Goal: Information Seeking & Learning: Find specific fact

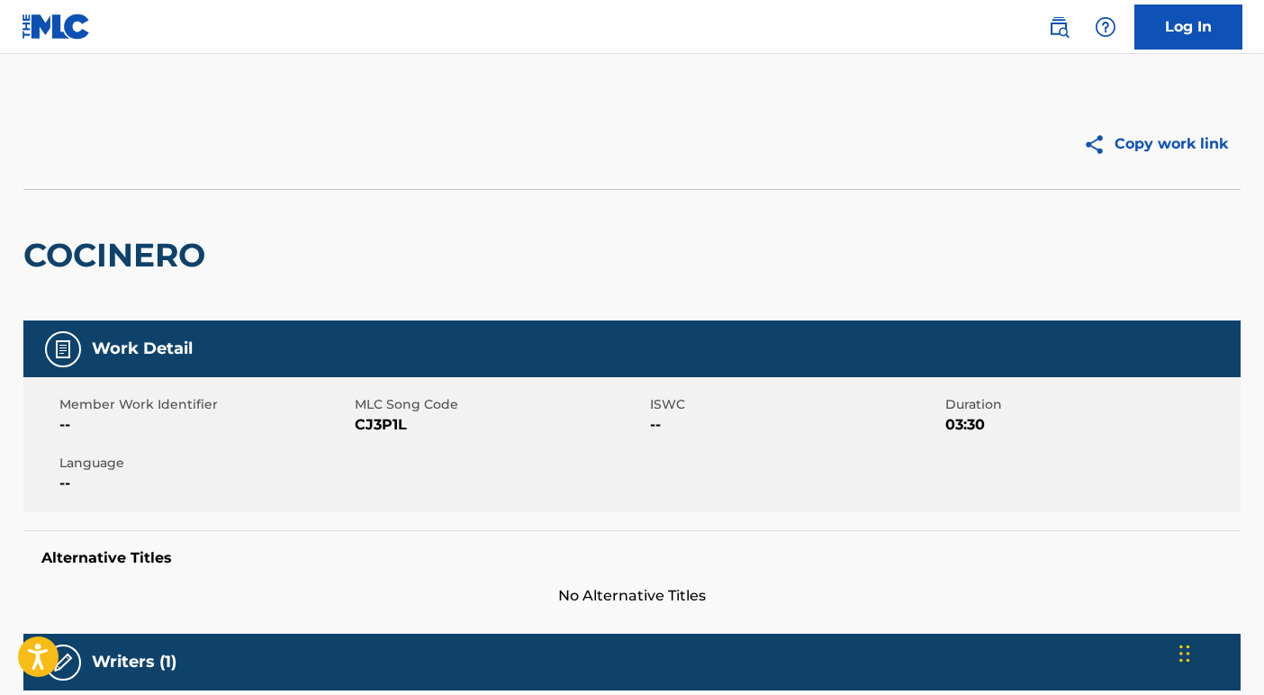
click at [48, 23] on img at bounding box center [56, 27] width 69 height 26
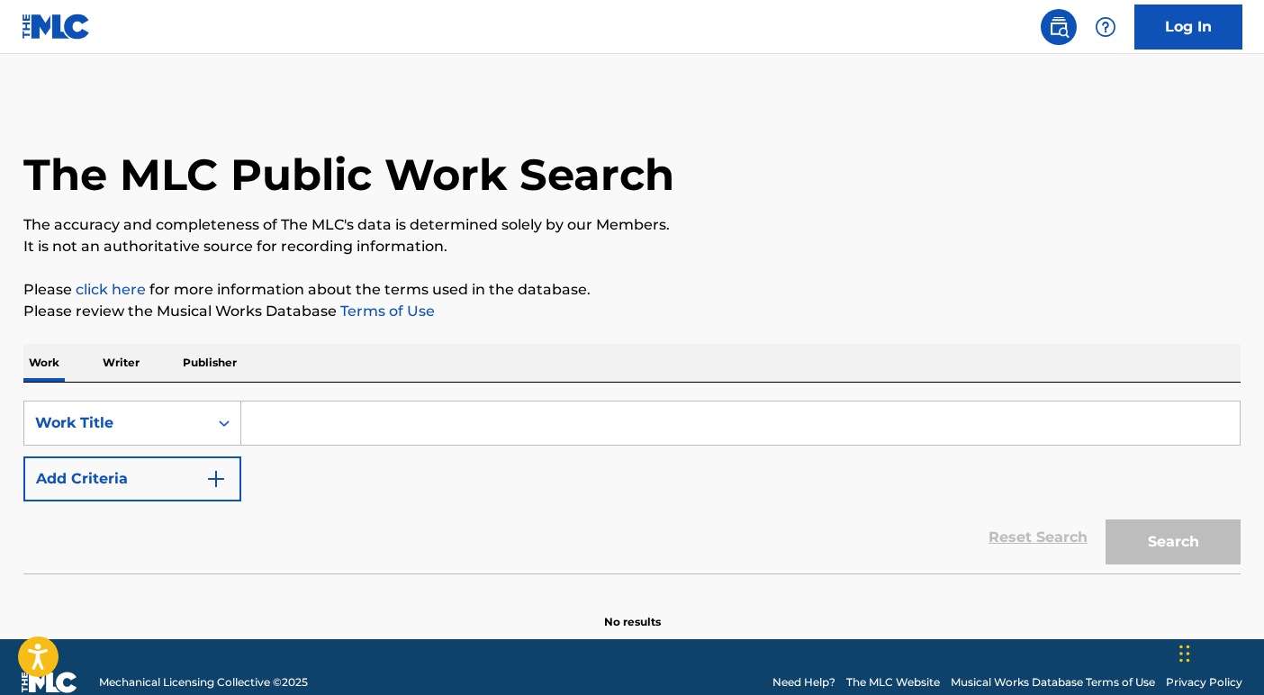
click at [333, 431] on input "Search Form" at bounding box center [740, 423] width 999 height 43
paste input "EA7EK9"
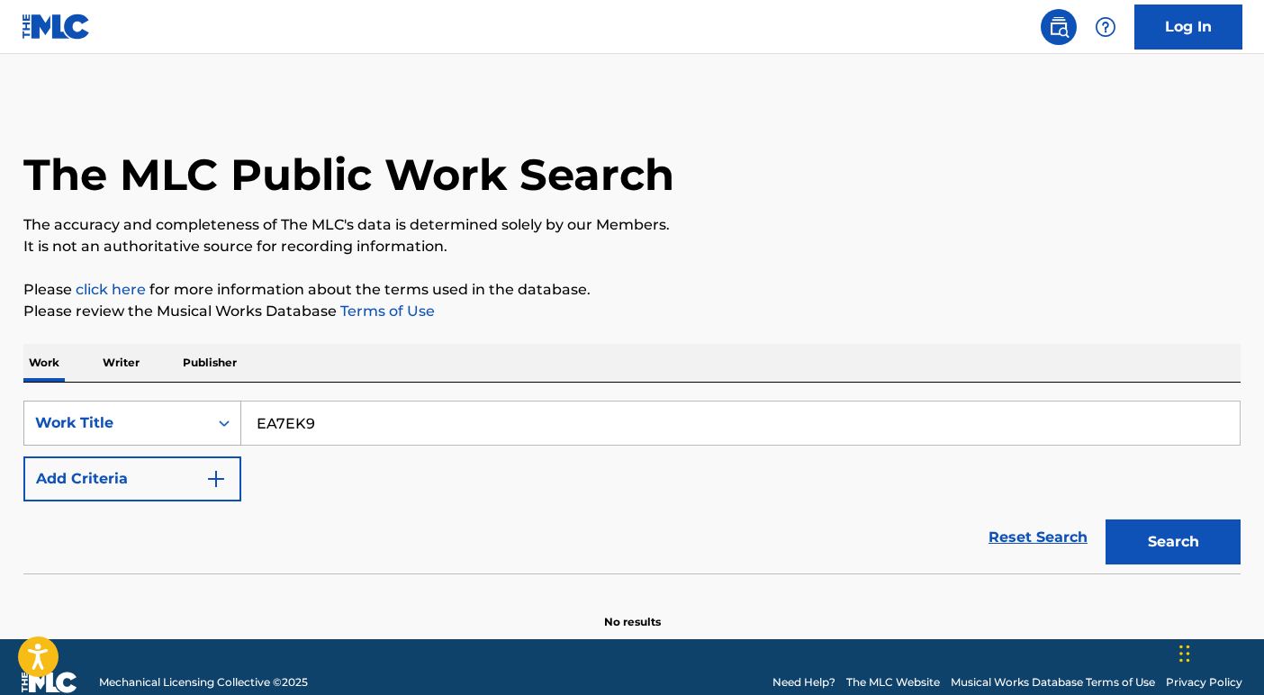
type input "EA7EK9"
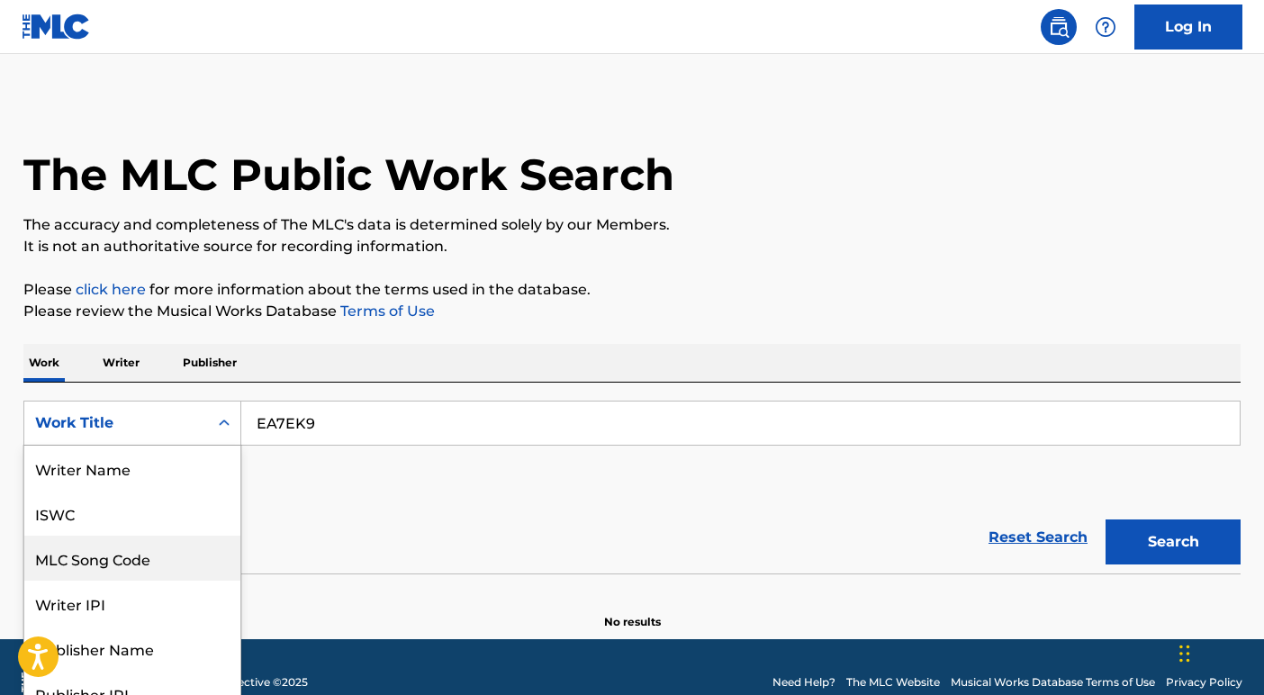
scroll to position [22, 0]
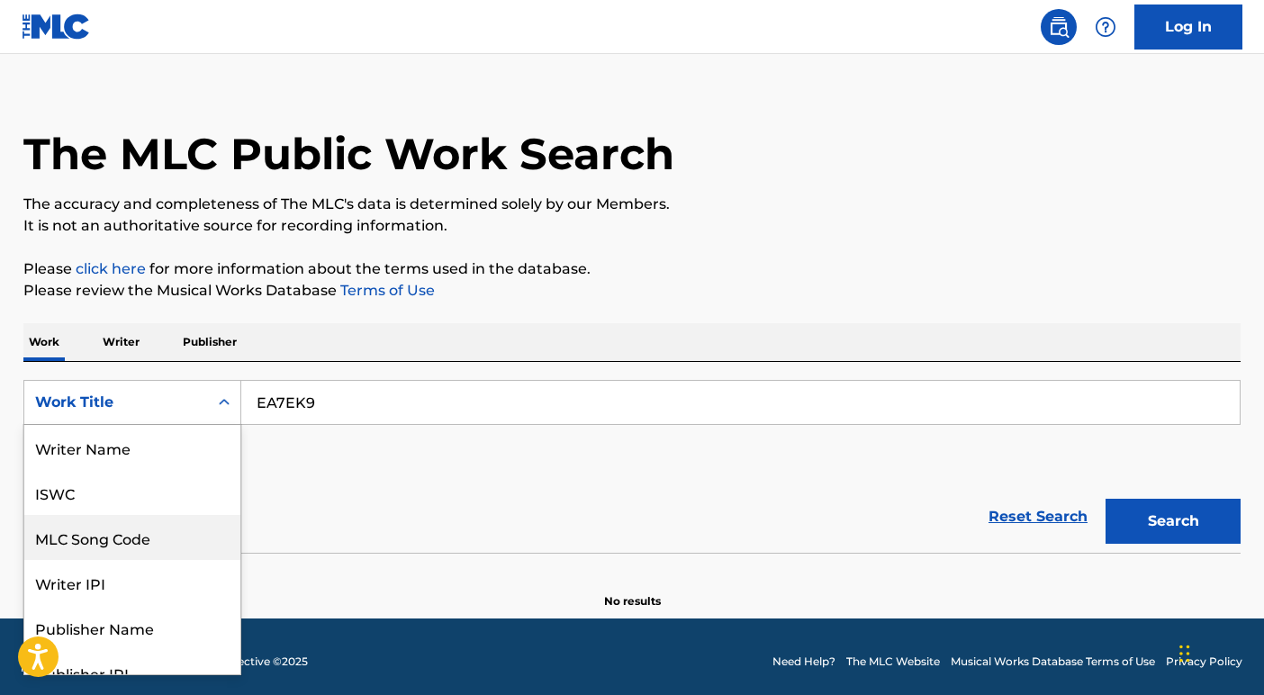
click at [171, 425] on div "MLC Song Code, 3 of 8. 8 results available. Use Up and Down to choose options, …" at bounding box center [132, 402] width 218 height 45
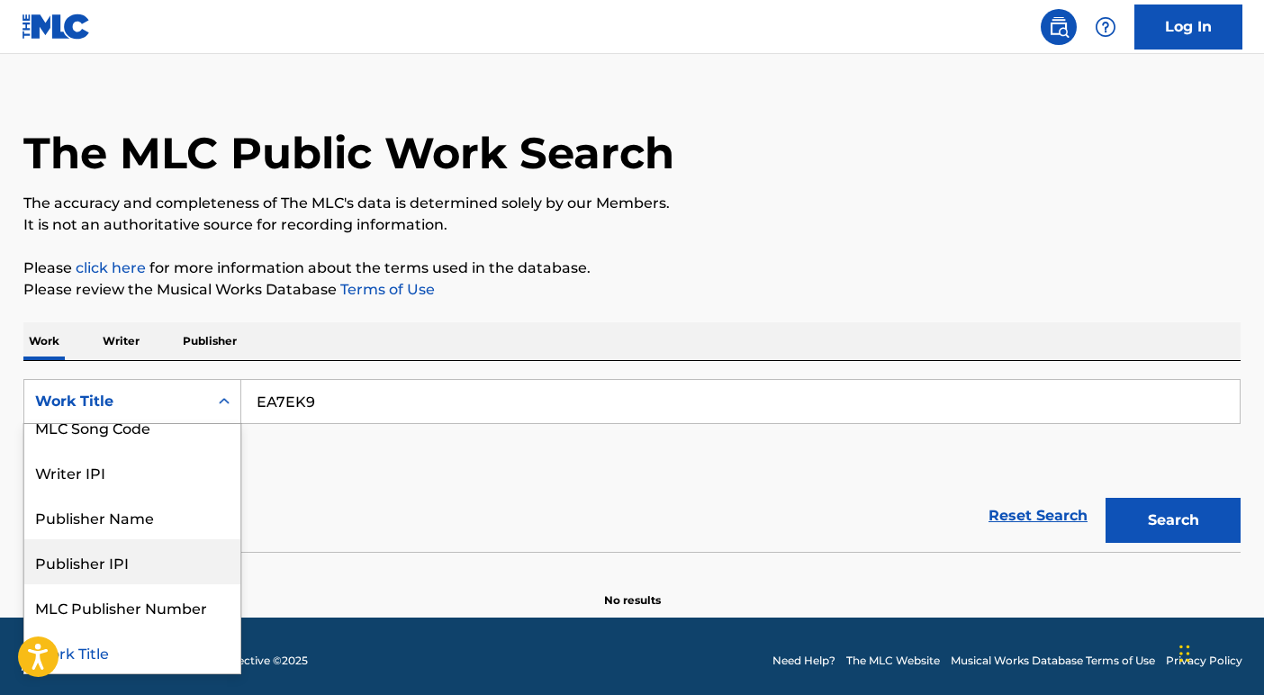
scroll to position [111, 0]
click at [421, 439] on div "SearchWithCriteria10241b85-08a3-4017-a46d-6762e36af823 Publisher Name, 5 of 8. …" at bounding box center [632, 429] width 1218 height 101
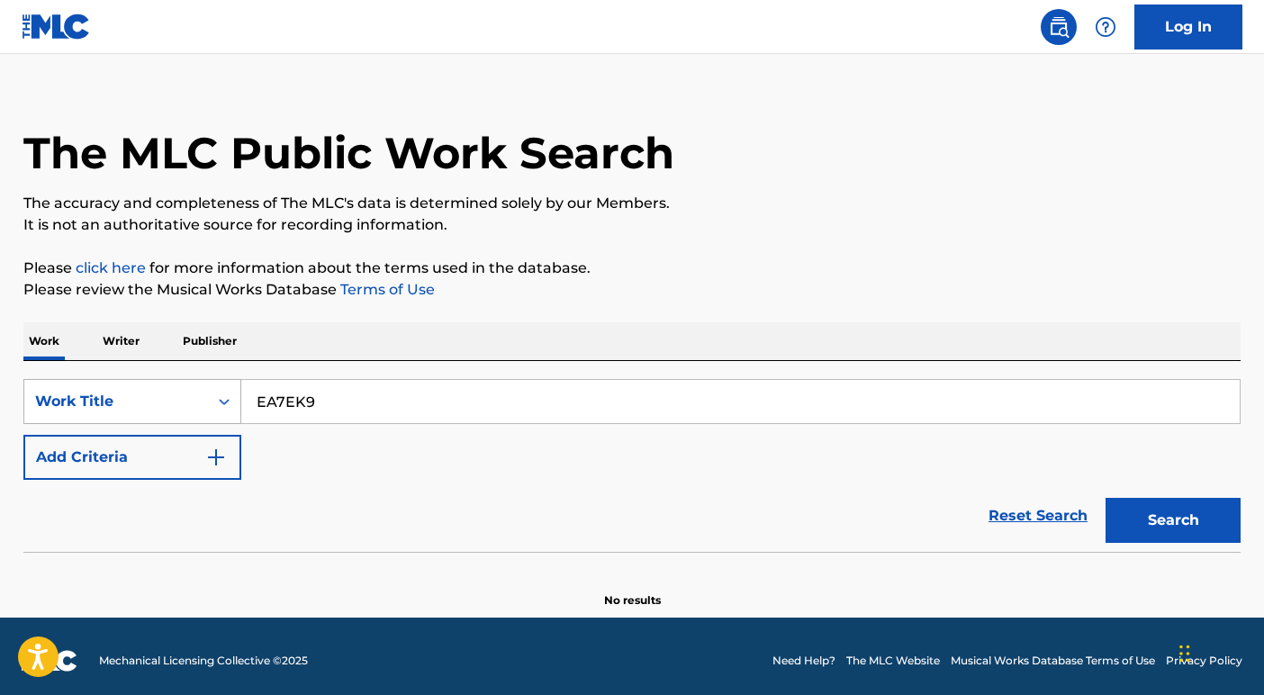
click at [174, 399] on div "Work Title" at bounding box center [116, 402] width 162 height 22
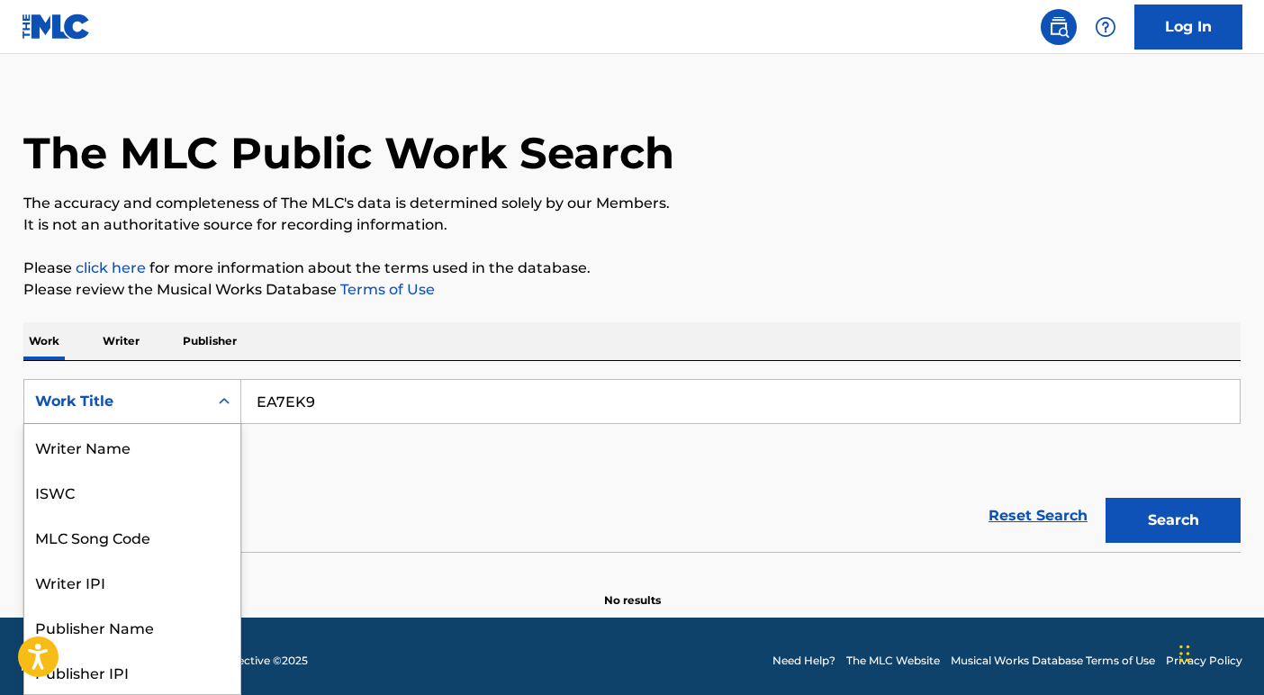
scroll to position [90, 0]
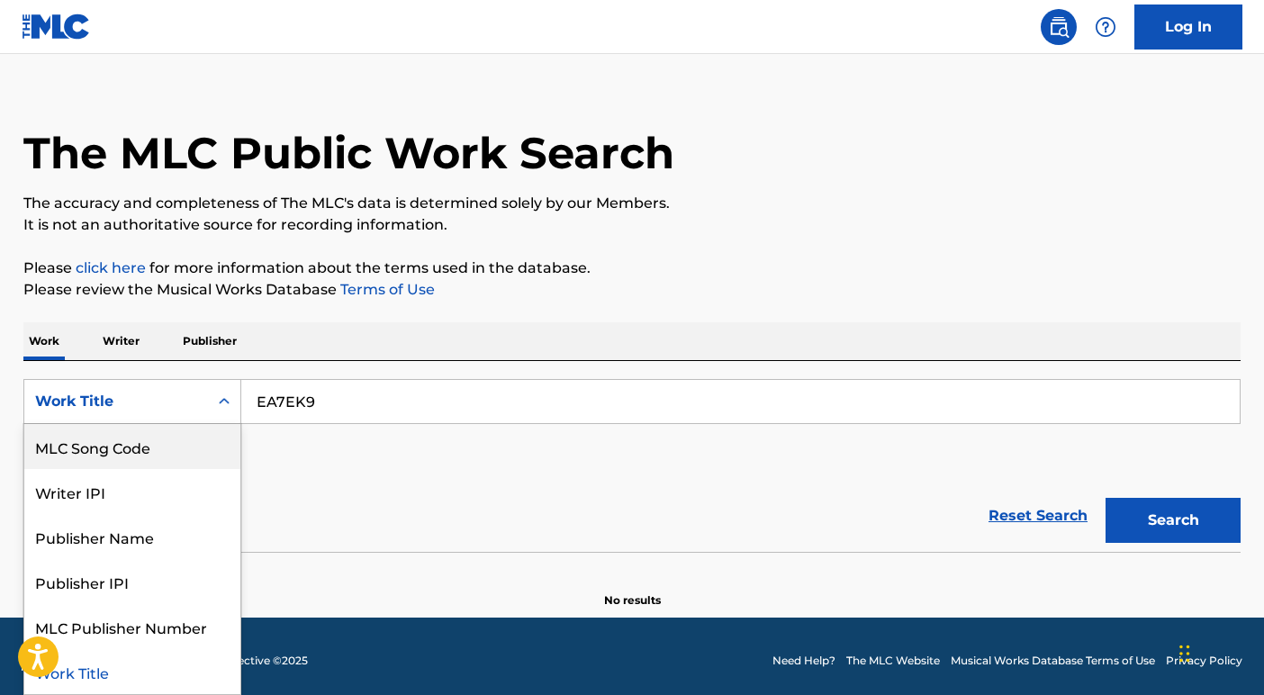
click at [188, 454] on div "MLC Song Code" at bounding box center [132, 446] width 216 height 45
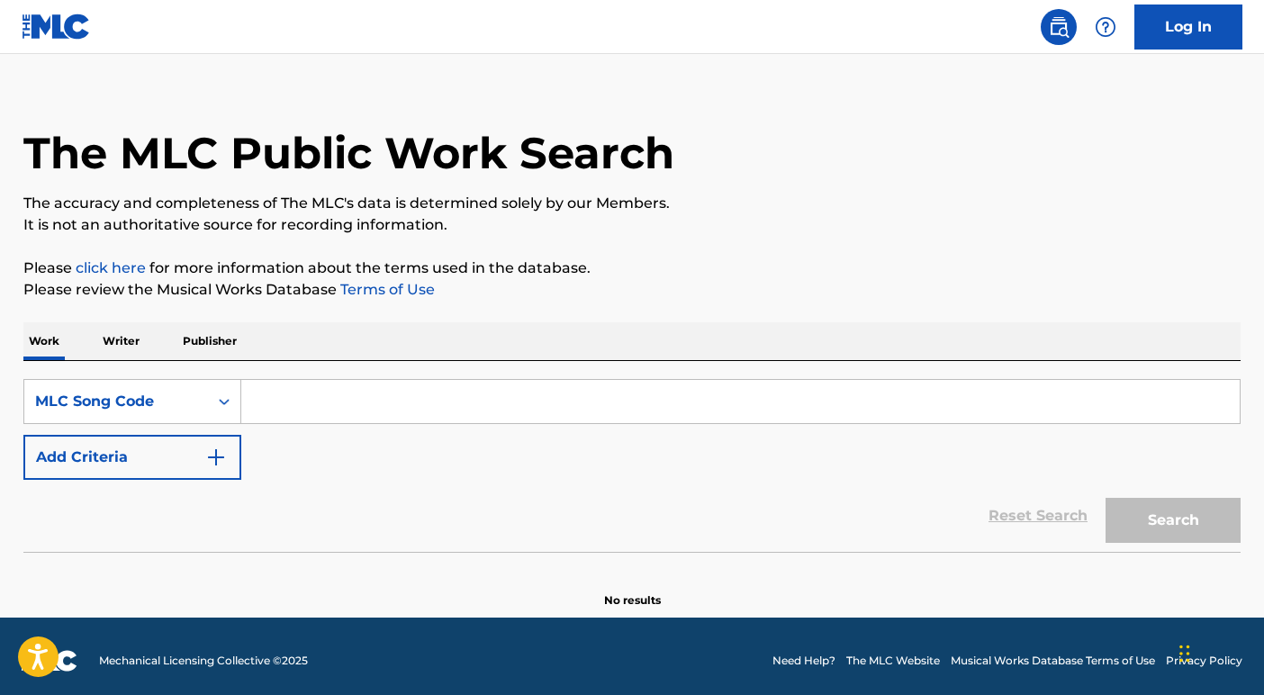
click at [581, 420] on input "Search Form" at bounding box center [740, 401] width 999 height 43
paste input "EA7EK9"
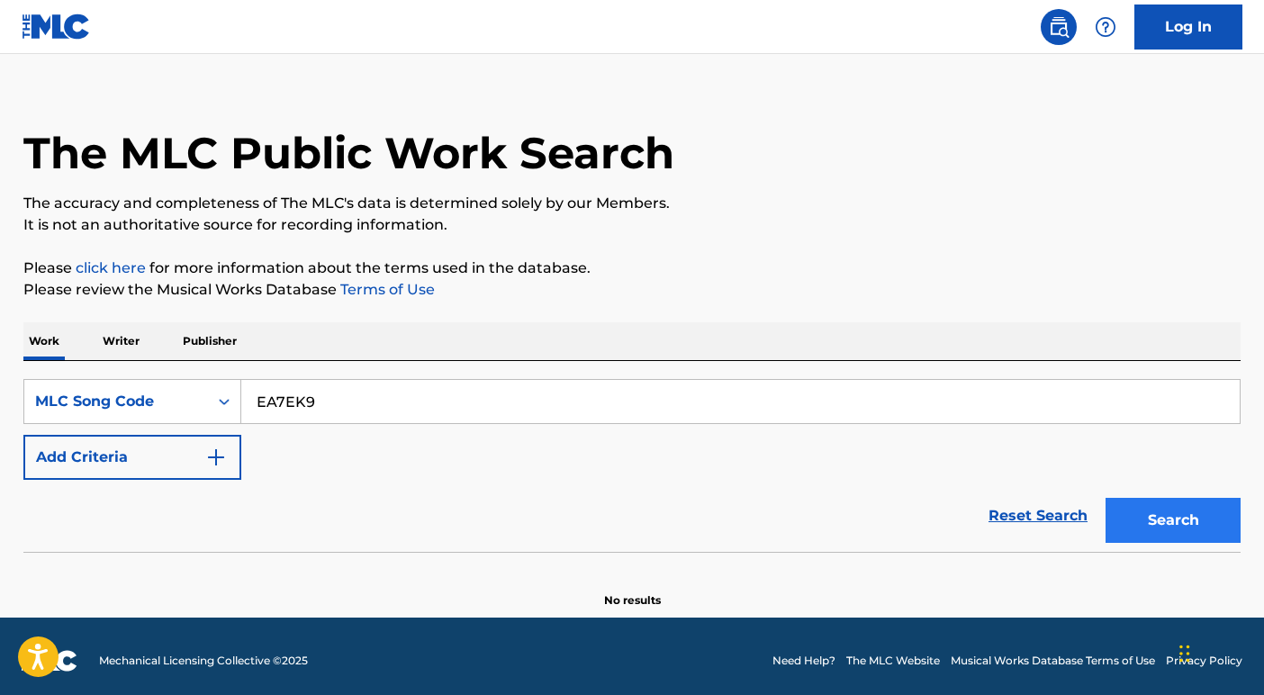
type input "EA7EK9"
click at [1193, 509] on button "Search" at bounding box center [1173, 520] width 135 height 45
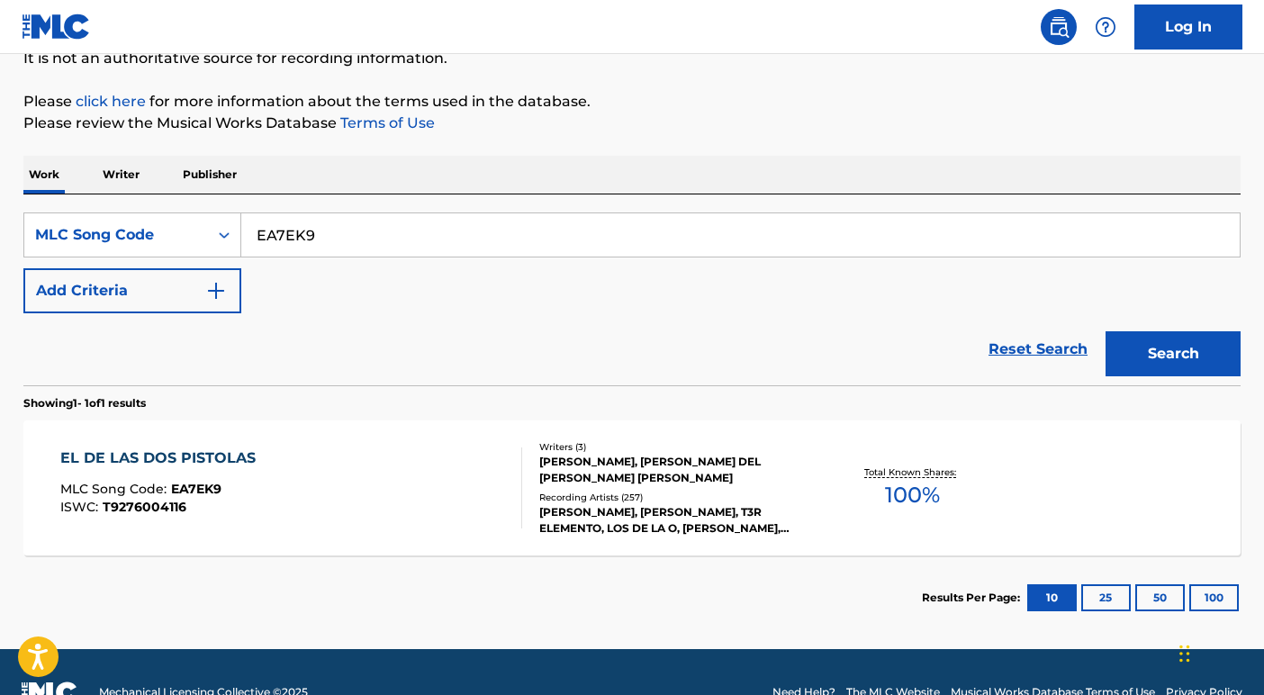
scroll to position [229, 0]
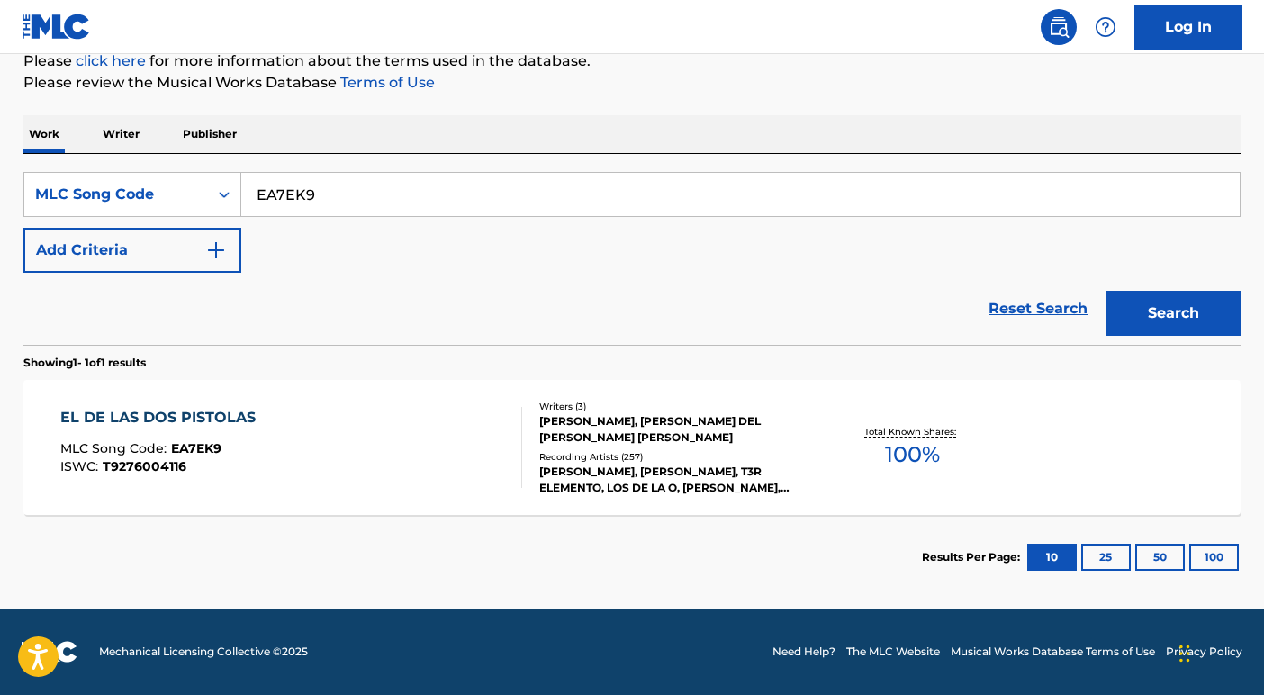
click at [376, 434] on div "EL DE LAS DOS PISTOLAS MLC Song Code : EA7EK9 ISWC : T9276004116" at bounding box center [291, 447] width 463 height 81
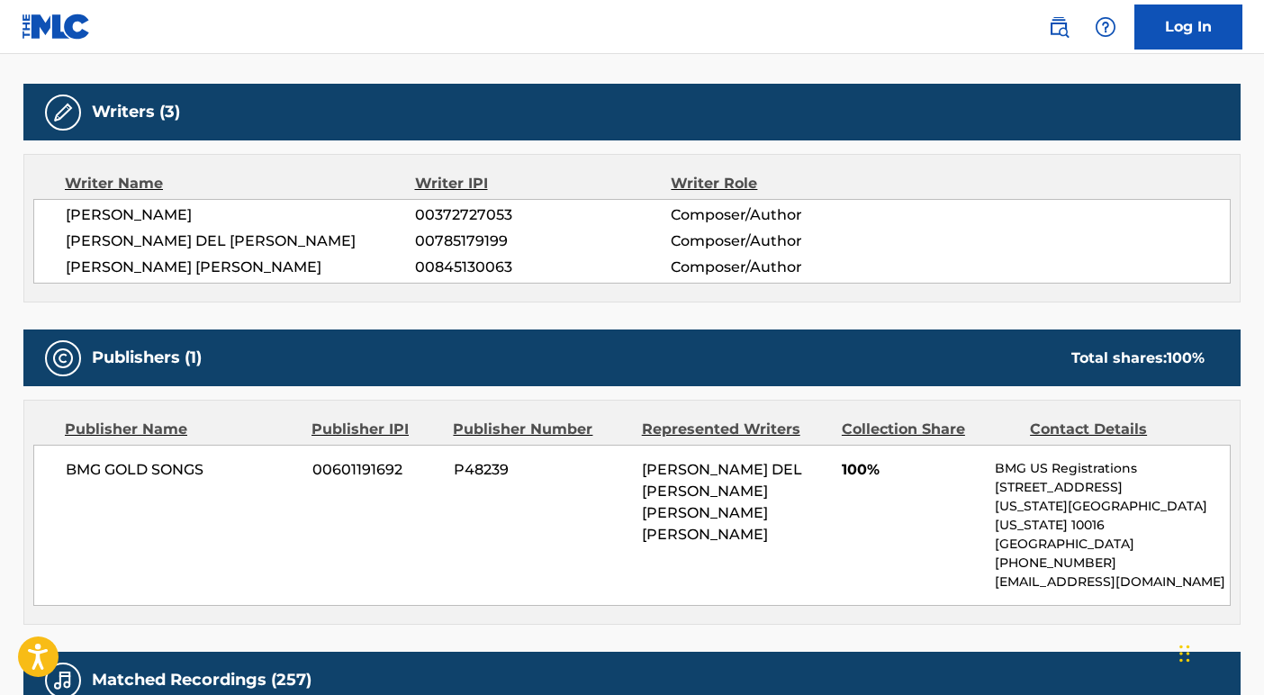
scroll to position [552, 0]
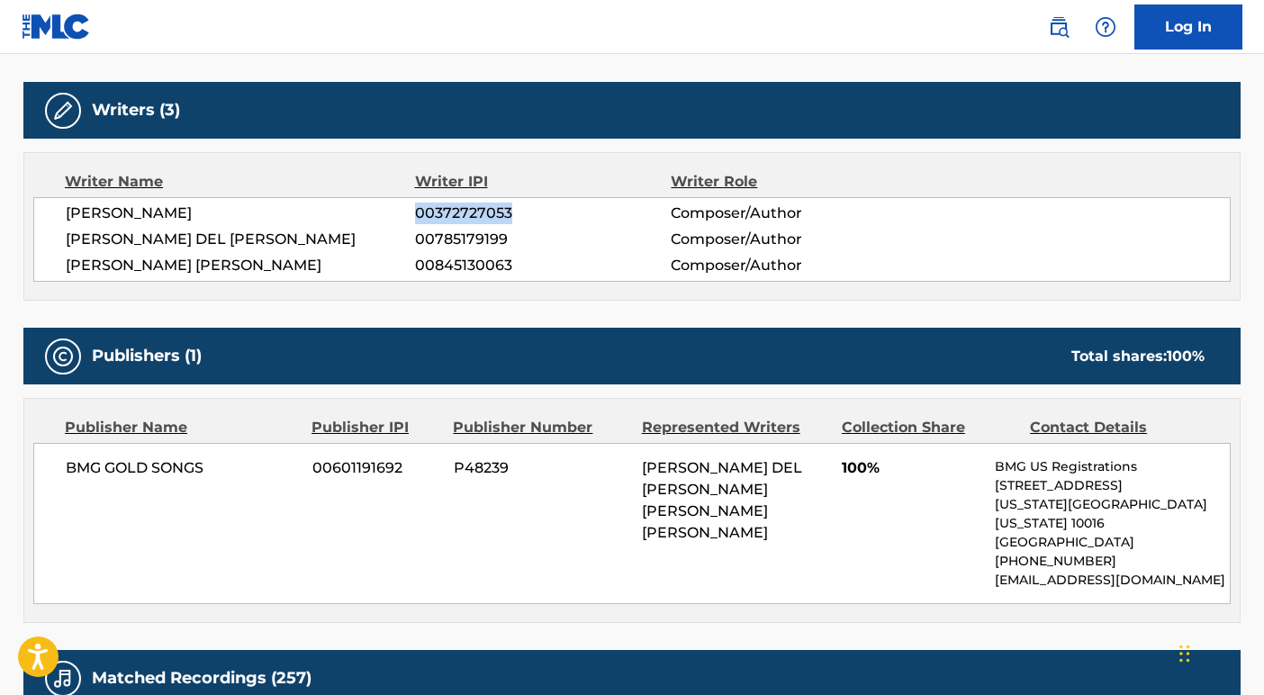
drag, startPoint x: 511, startPoint y: 210, endPoint x: 413, endPoint y: 214, distance: 97.4
click at [413, 214] on div "[PERSON_NAME] 00372727053 Composer/Author" at bounding box center [648, 214] width 1164 height 22
copy div "00372727053"
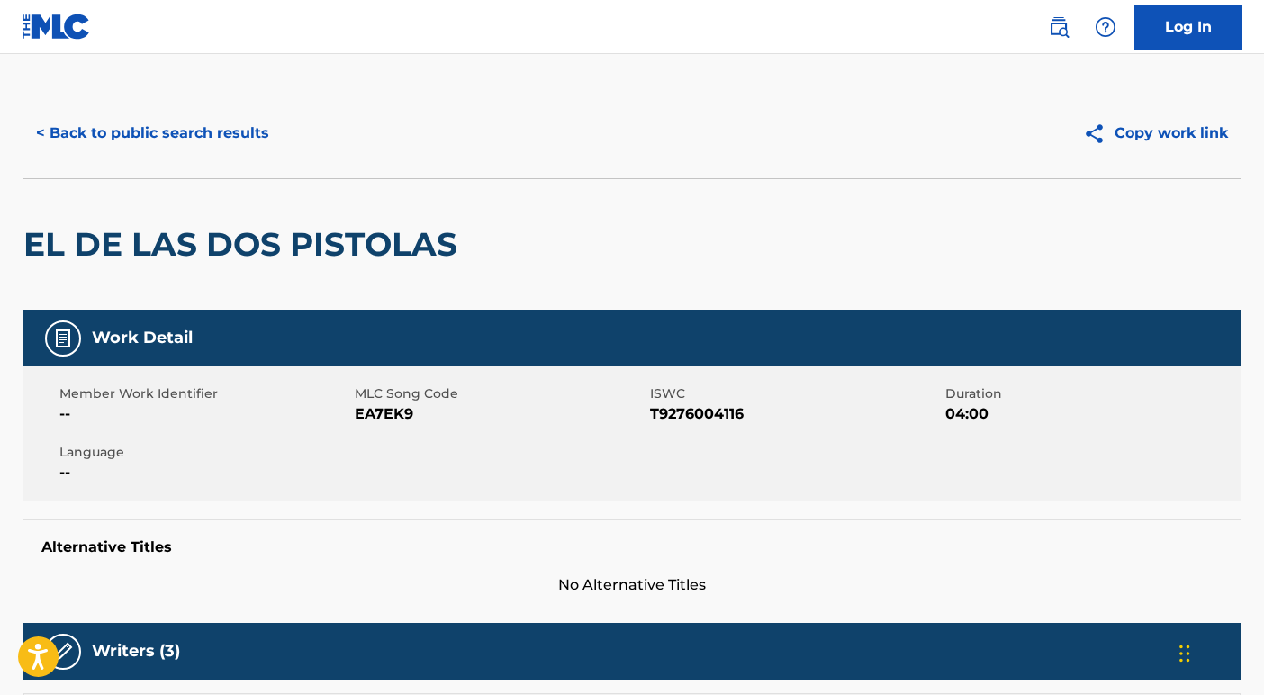
scroll to position [0, 0]
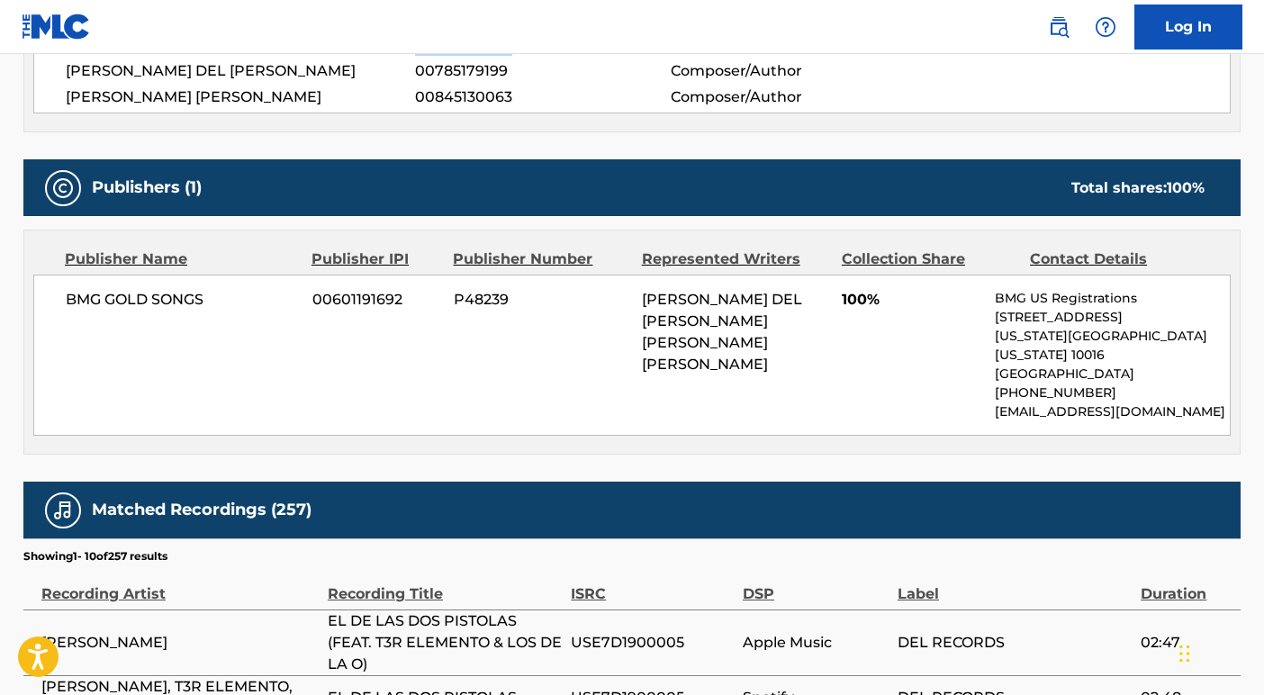
copy div "00372727053"
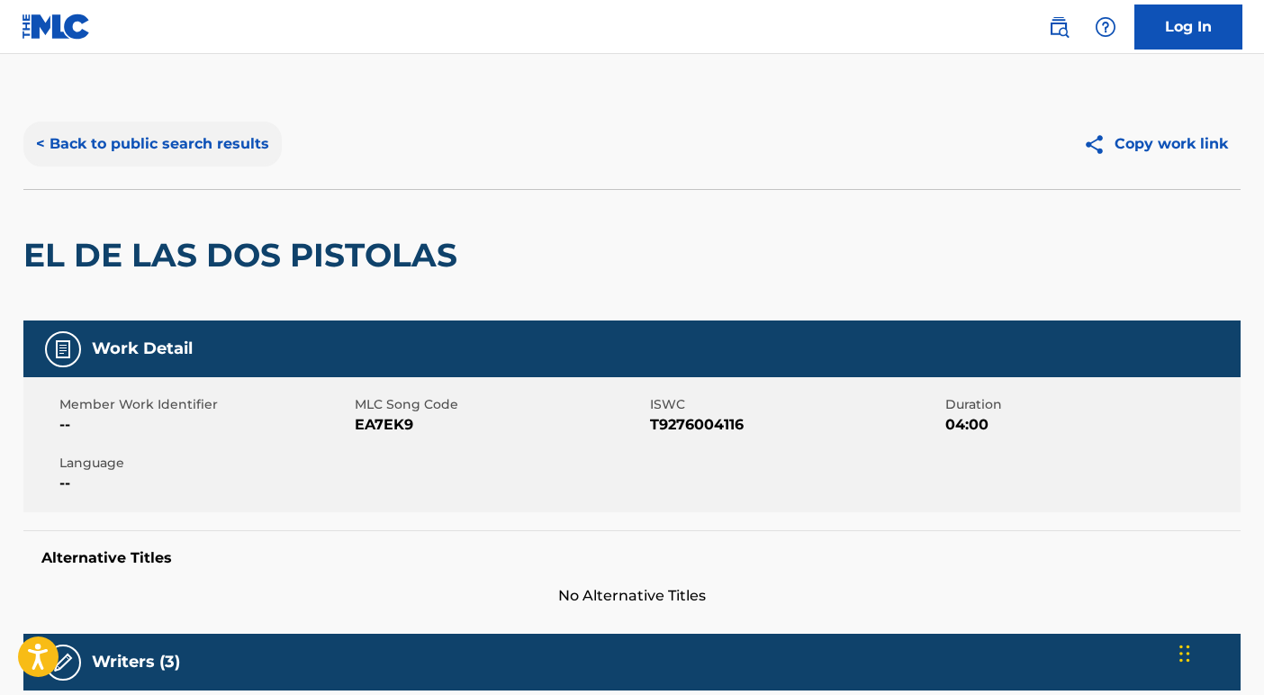
click at [137, 140] on button "< Back to public search results" at bounding box center [152, 144] width 258 height 45
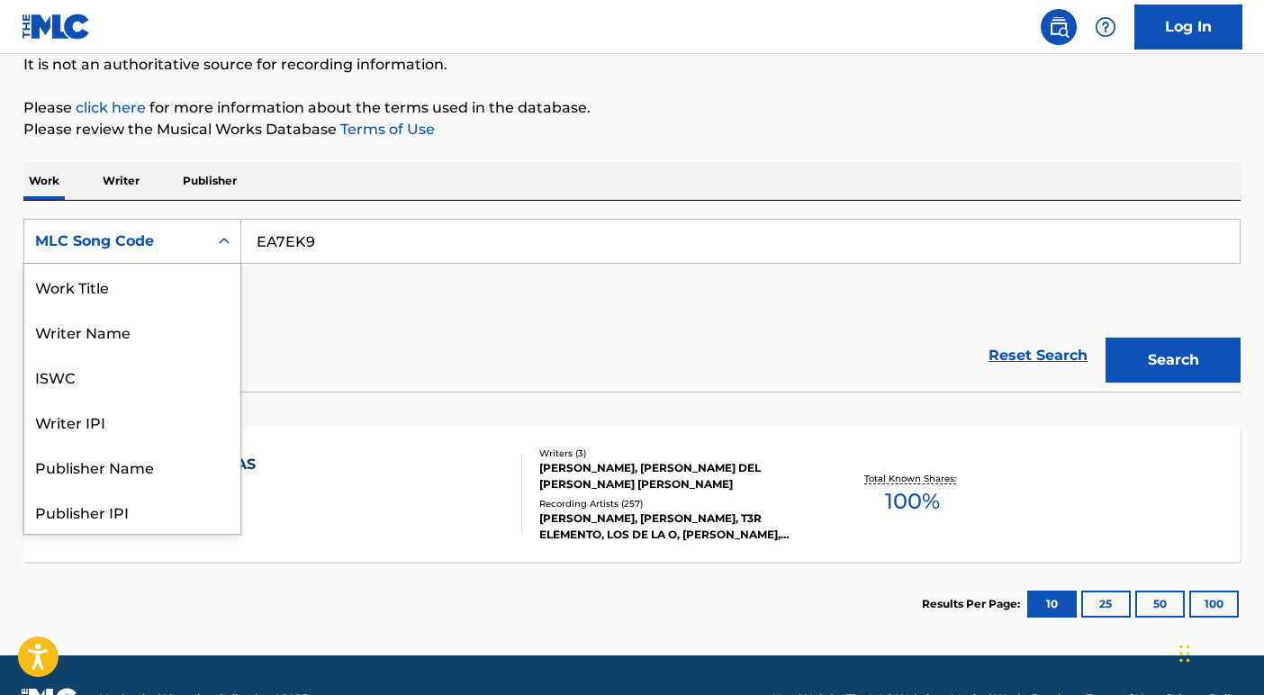
scroll to position [90, 0]
click at [215, 240] on icon "Search Form" at bounding box center [224, 241] width 18 height 18
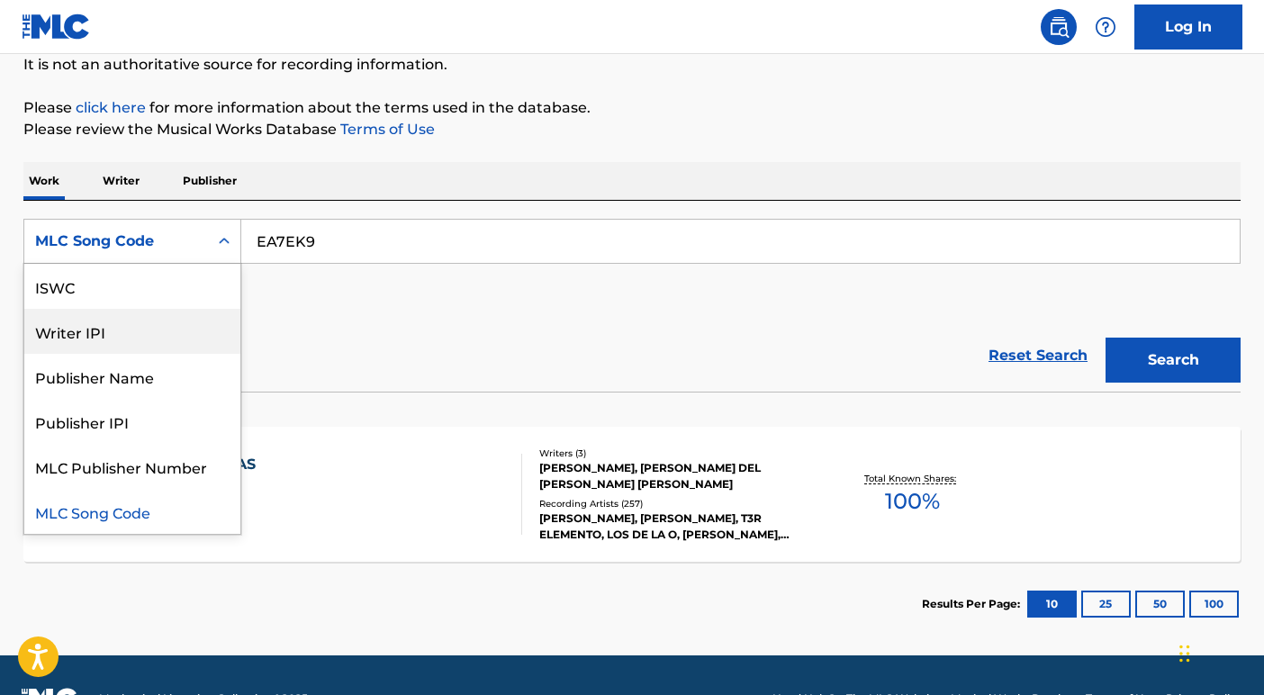
drag, startPoint x: 167, startPoint y: 329, endPoint x: 293, endPoint y: 274, distance: 136.7
click at [177, 325] on div "Writer IPI" at bounding box center [132, 331] width 216 height 45
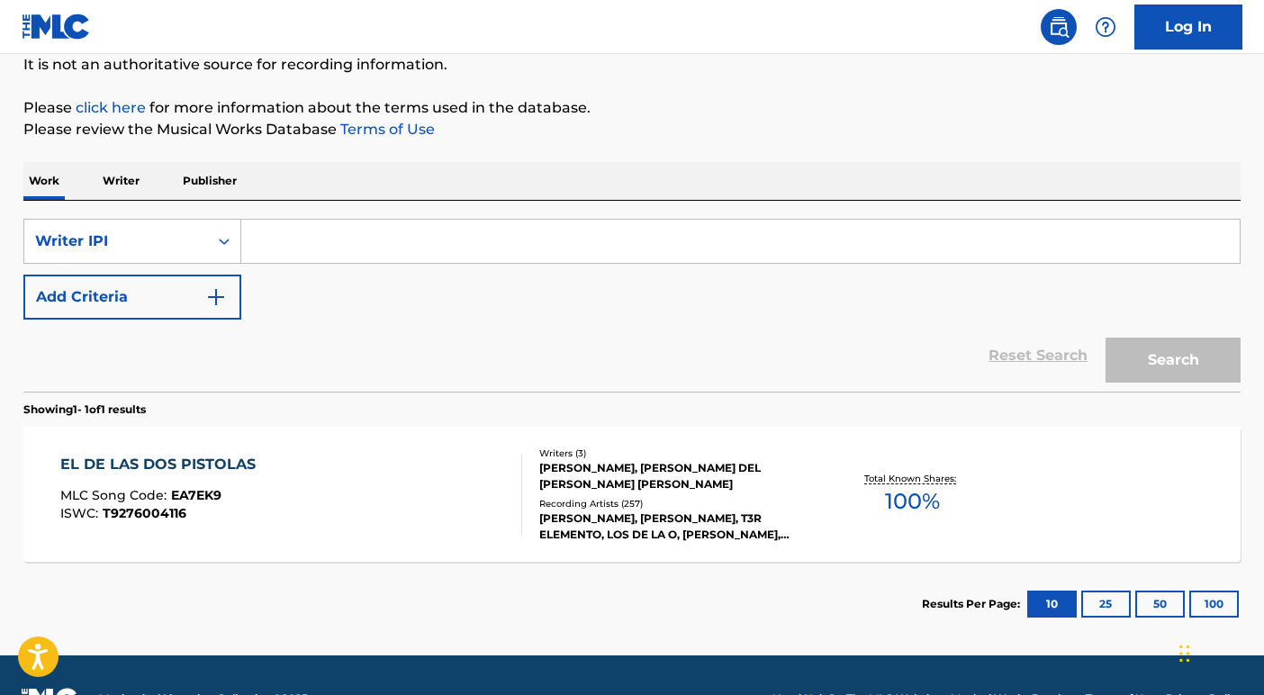
click at [369, 236] on input "Search Form" at bounding box center [740, 241] width 999 height 43
paste input "00372727053"
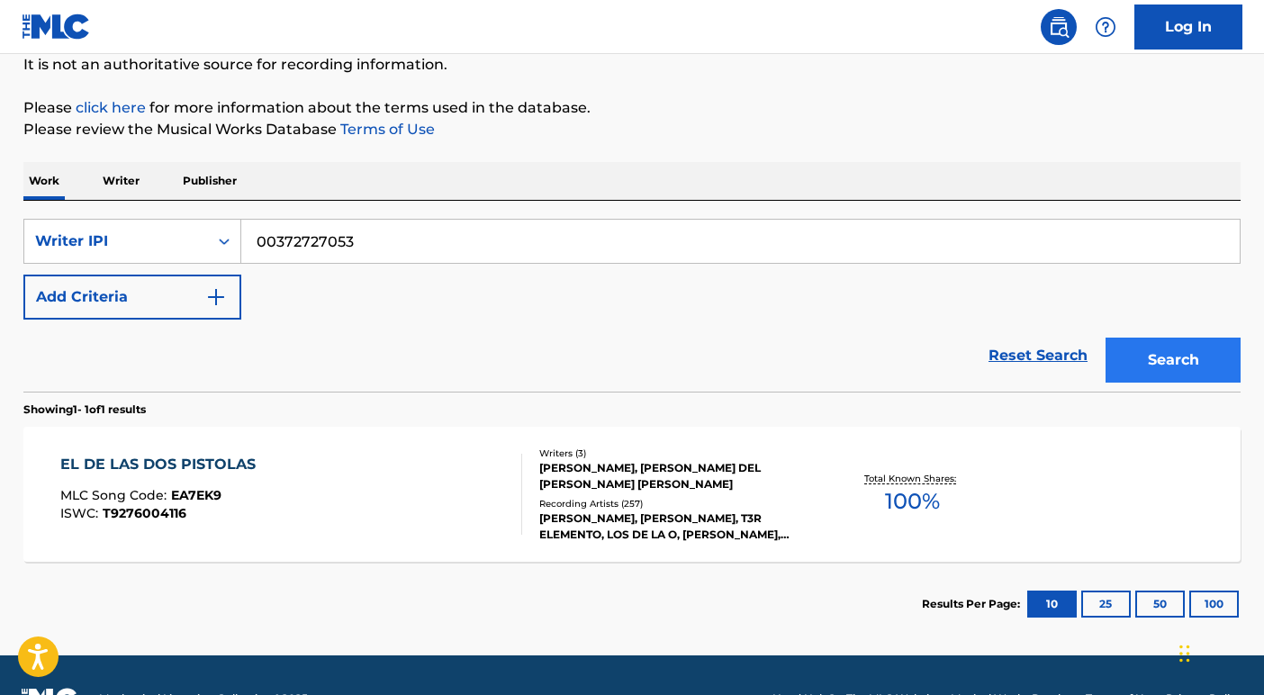
type input "00372727053"
click at [1158, 368] on button "Search" at bounding box center [1173, 360] width 135 height 45
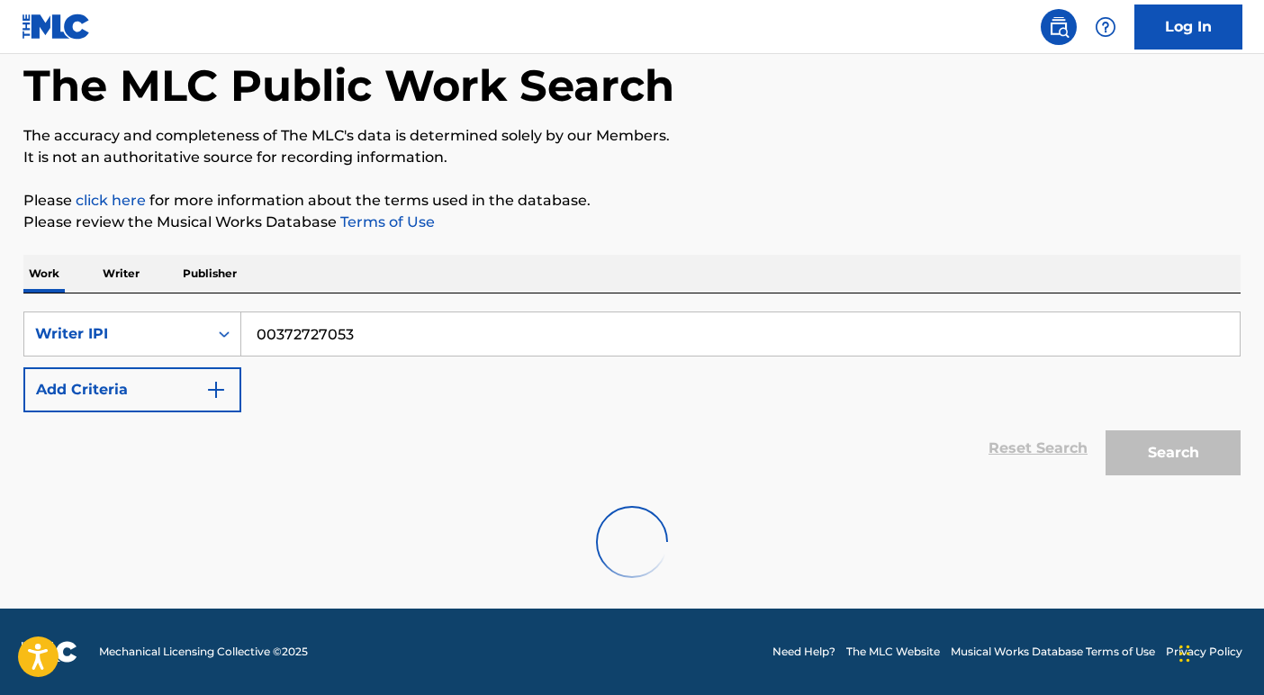
scroll to position [31, 0]
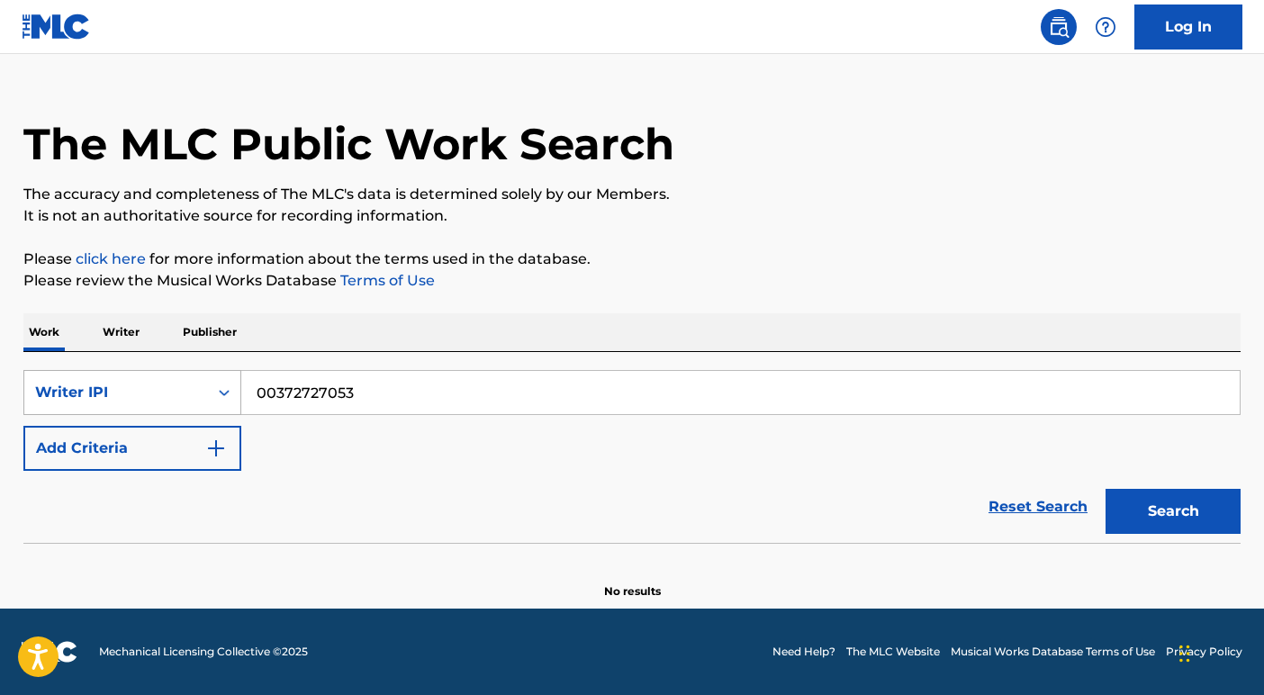
click at [193, 398] on div "Writer IPI" at bounding box center [116, 393] width 162 height 22
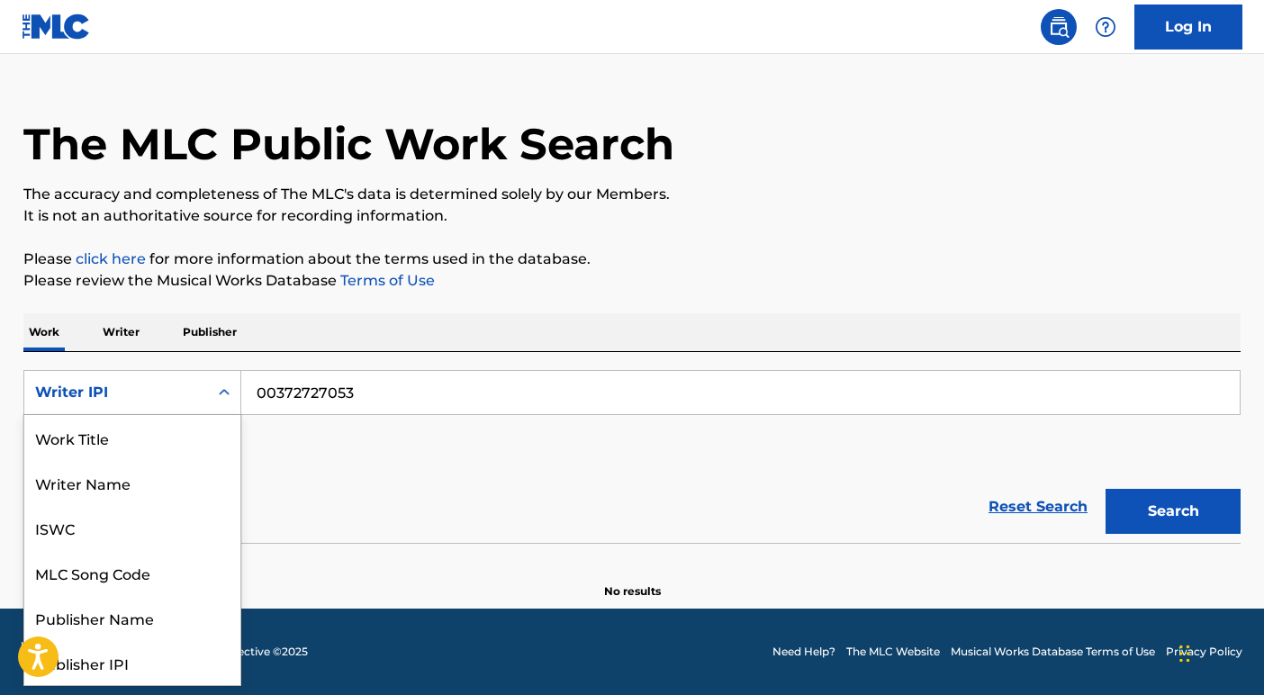
scroll to position [90, 0]
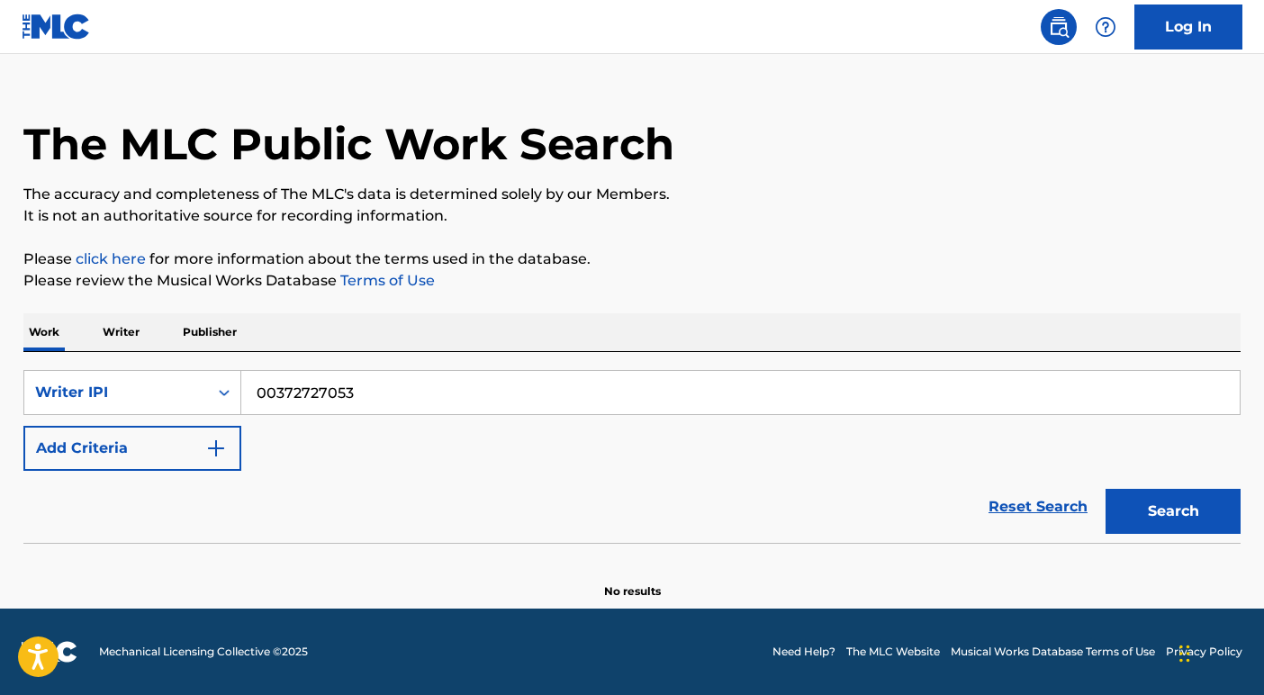
click at [106, 330] on p "Writer" at bounding box center [121, 332] width 48 height 38
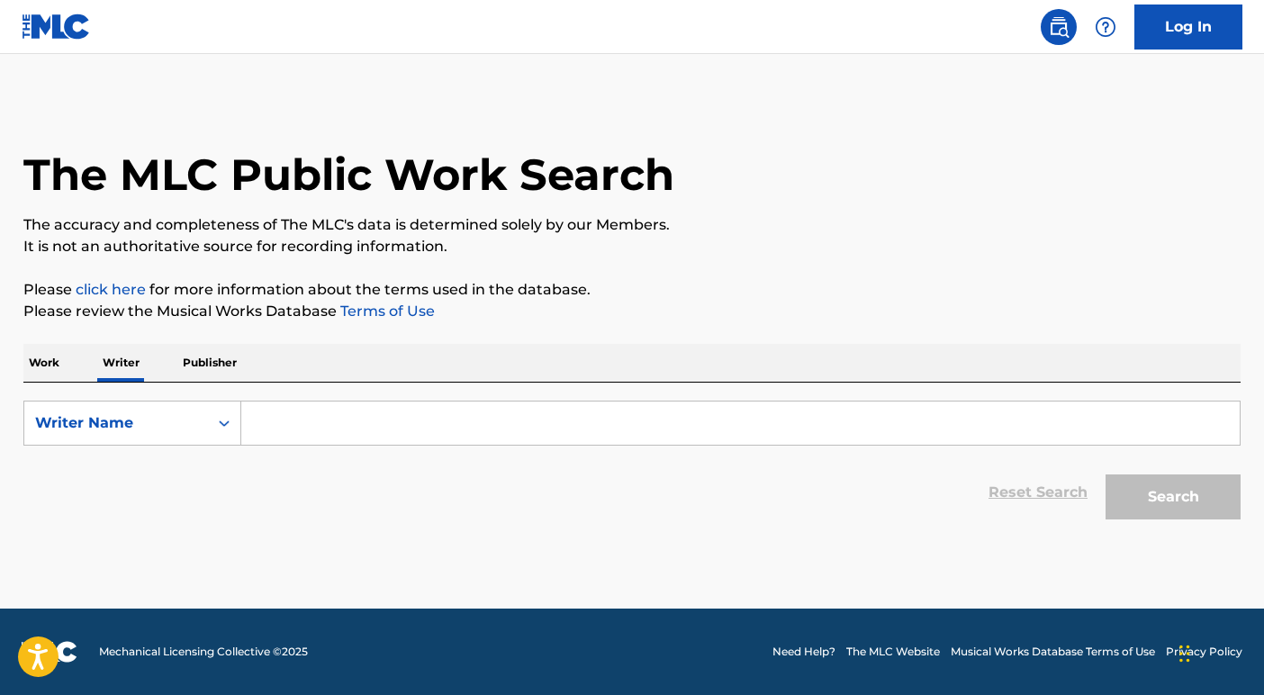
drag, startPoint x: 42, startPoint y: 370, endPoint x: 102, endPoint y: 379, distance: 60.1
click at [42, 370] on p "Work" at bounding box center [43, 363] width 41 height 38
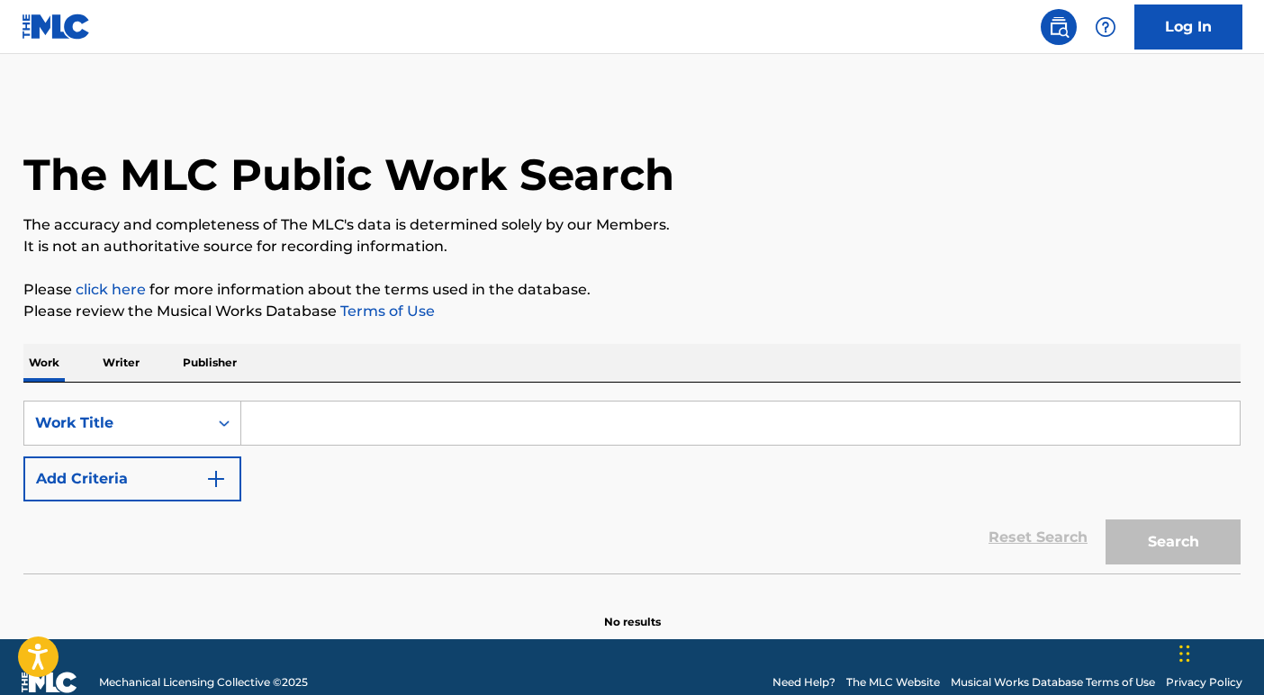
click at [337, 421] on input "Search Form" at bounding box center [740, 423] width 999 height 43
paste input "FRUTA PROHIBIDA"
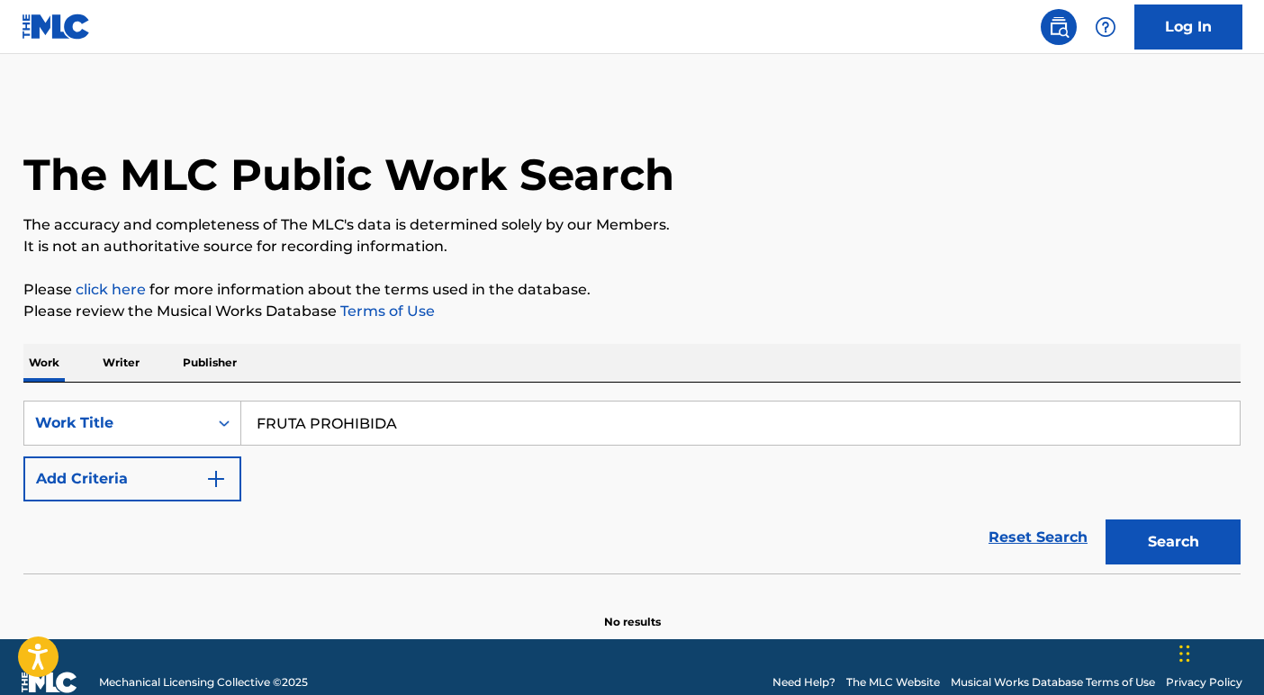
type input "FRUTA PROHIBIDA"
click at [128, 365] on p "Writer" at bounding box center [121, 363] width 48 height 38
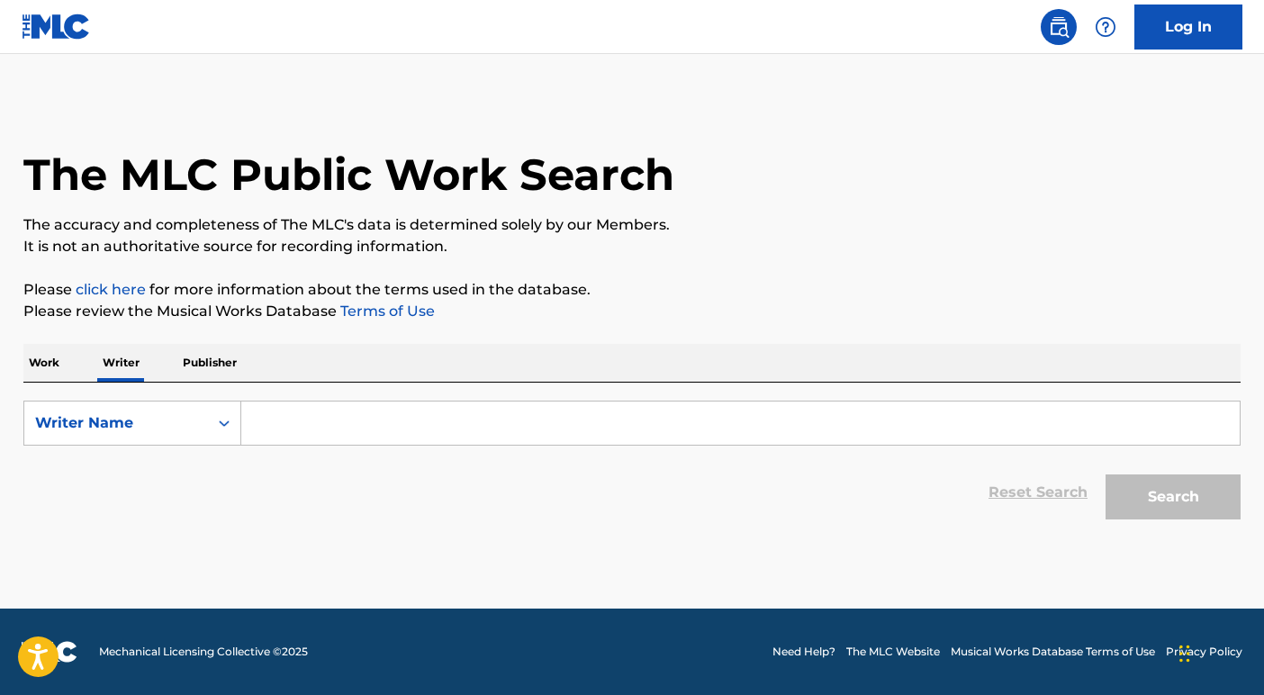
click at [345, 417] on input "Search Form" at bounding box center [740, 423] width 999 height 43
paste input "FRUTA PROHIBIDA"
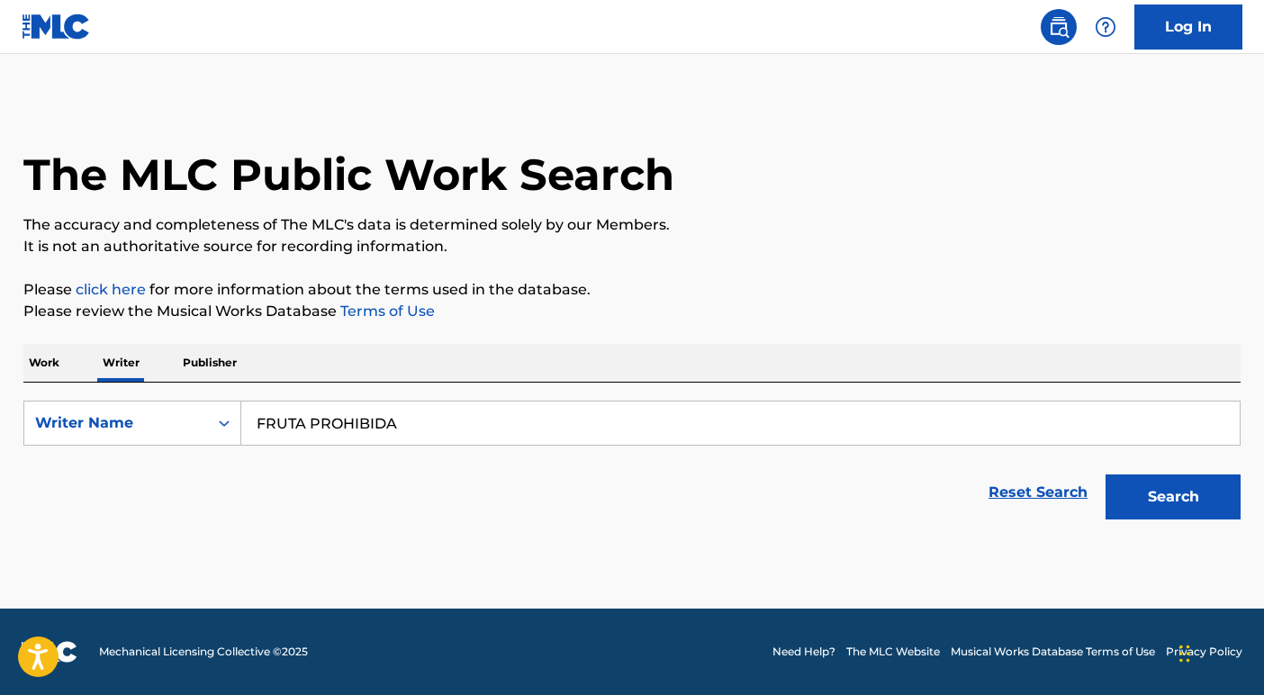
type input "FRUTA PROHIBIDA"
click at [50, 365] on p "Work" at bounding box center [43, 363] width 41 height 38
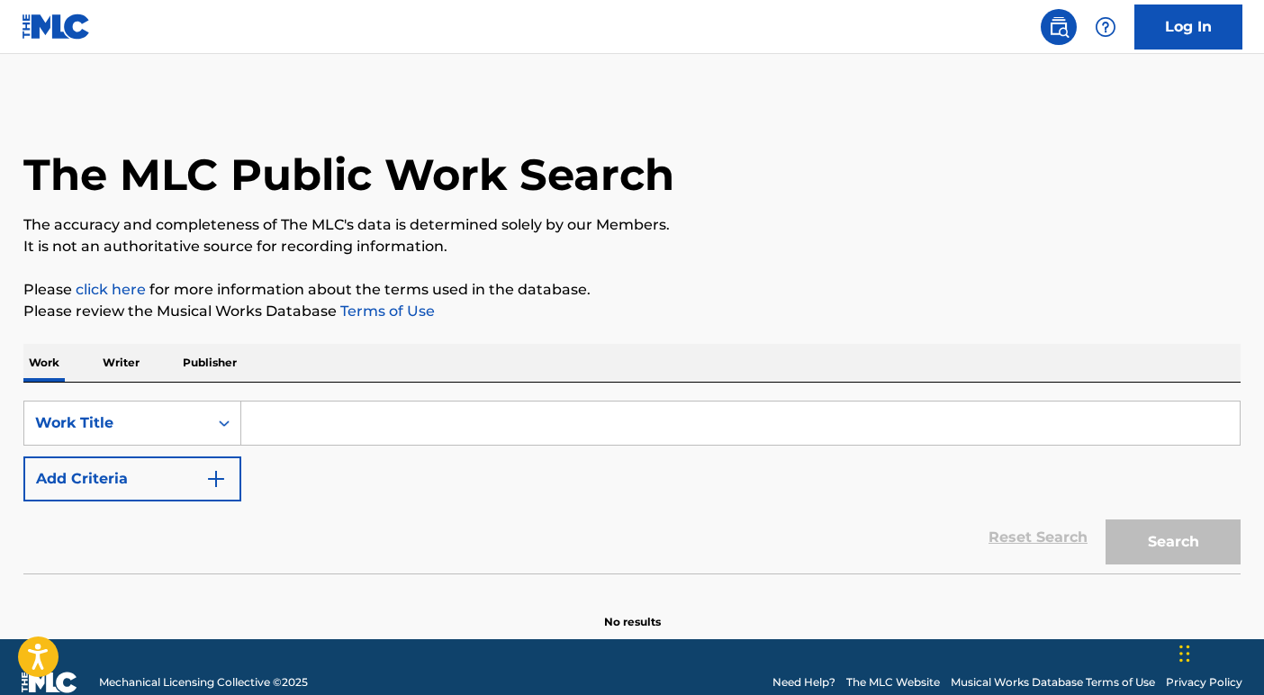
click at [345, 423] on input "Search Form" at bounding box center [740, 423] width 999 height 43
paste input "FRUTA PROHIBIDA"
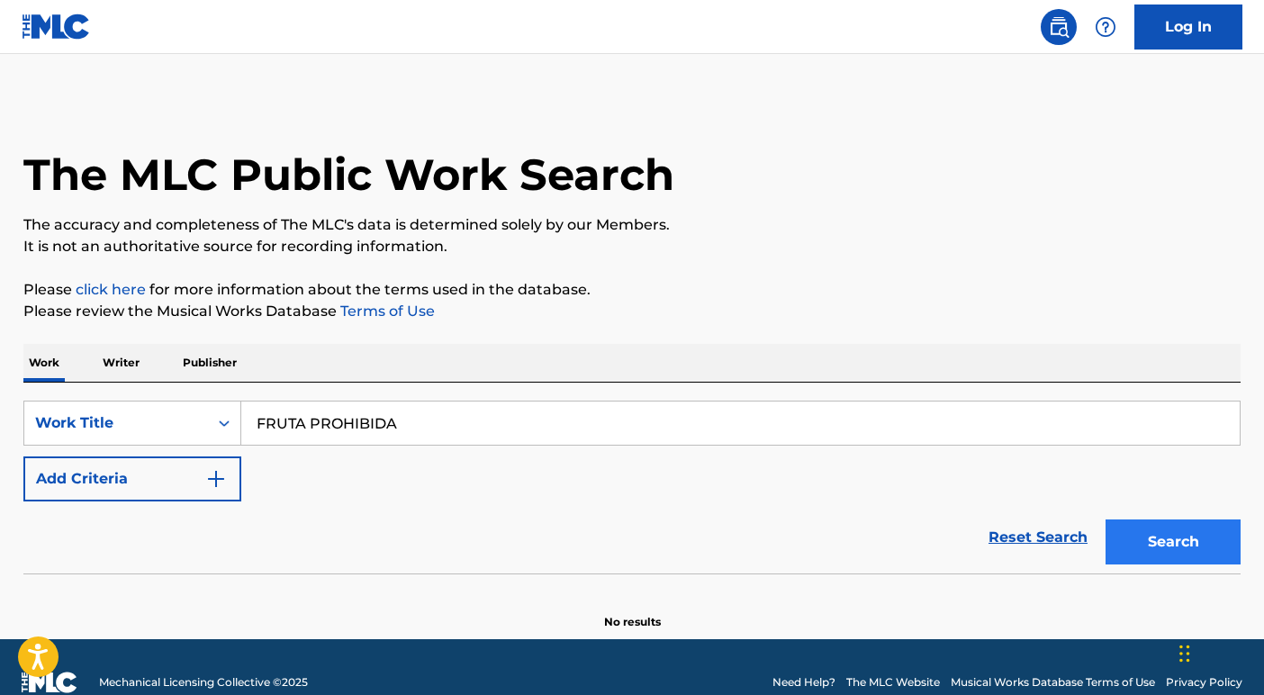
type input "FRUTA PROHIBIDA"
click at [1153, 535] on button "Search" at bounding box center [1173, 542] width 135 height 45
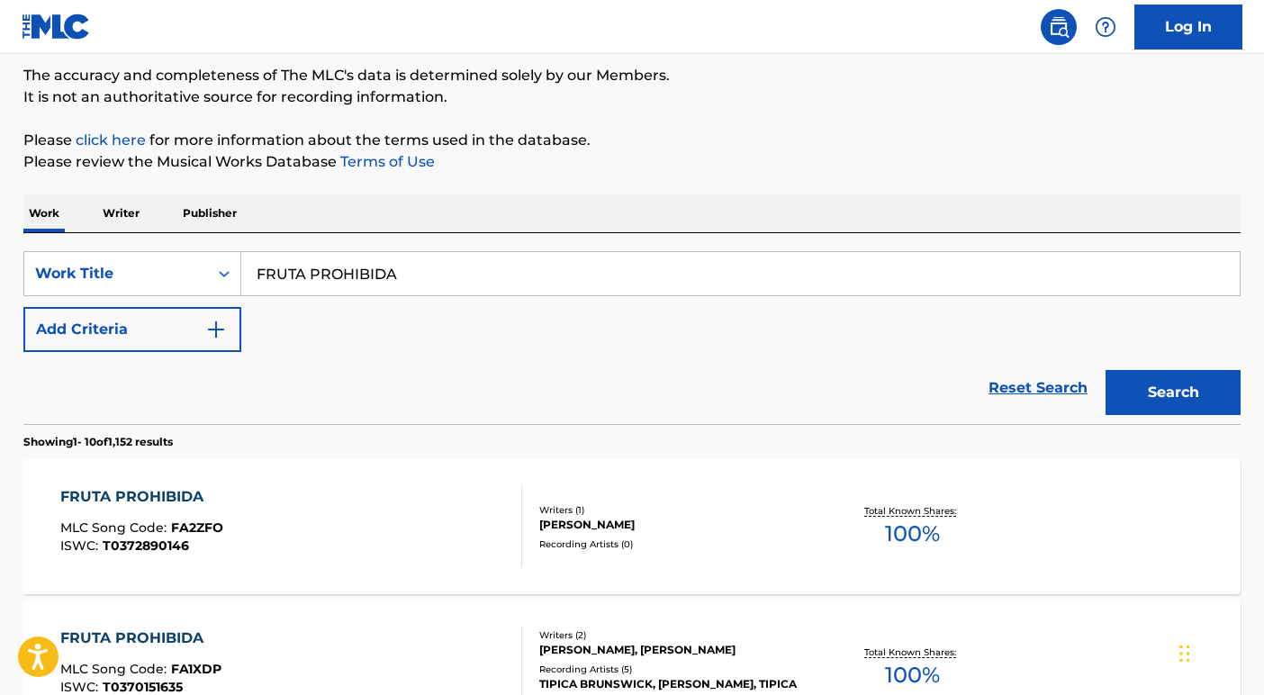
scroll to position [150, 0]
click at [131, 336] on button "Add Criteria" at bounding box center [132, 328] width 218 height 45
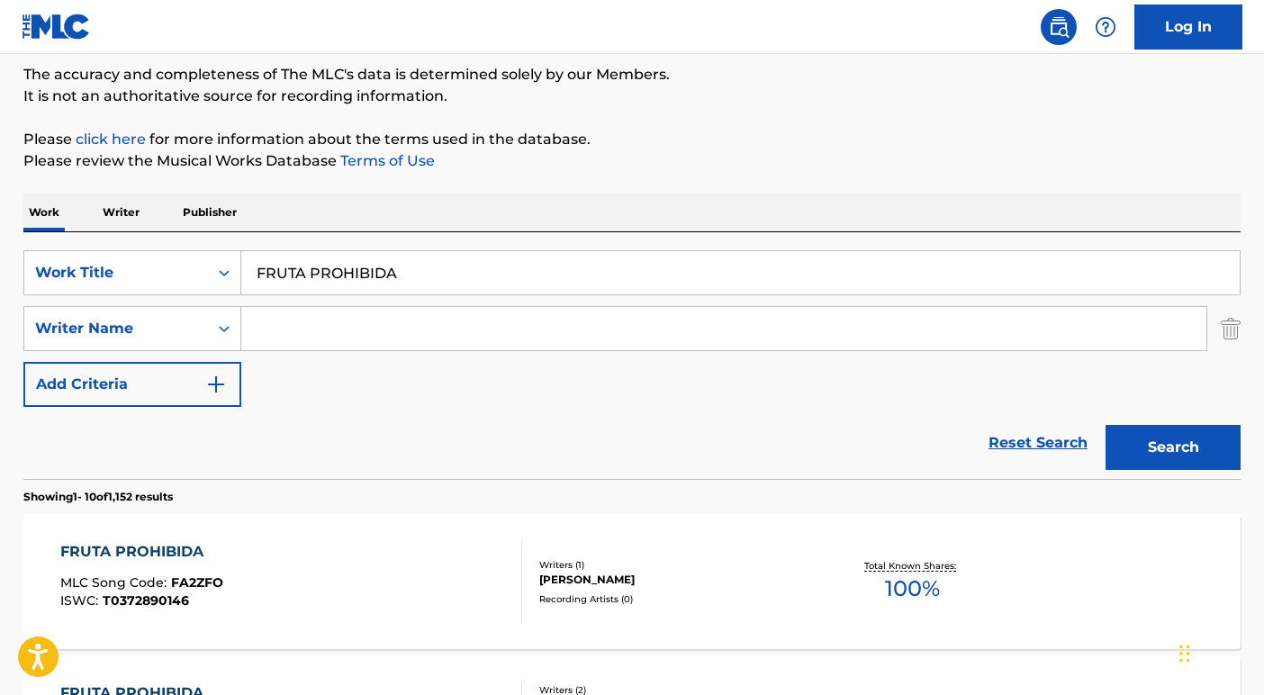
click at [302, 329] on input "Search Form" at bounding box center [723, 328] width 965 height 43
type input "[PERSON_NAME]"
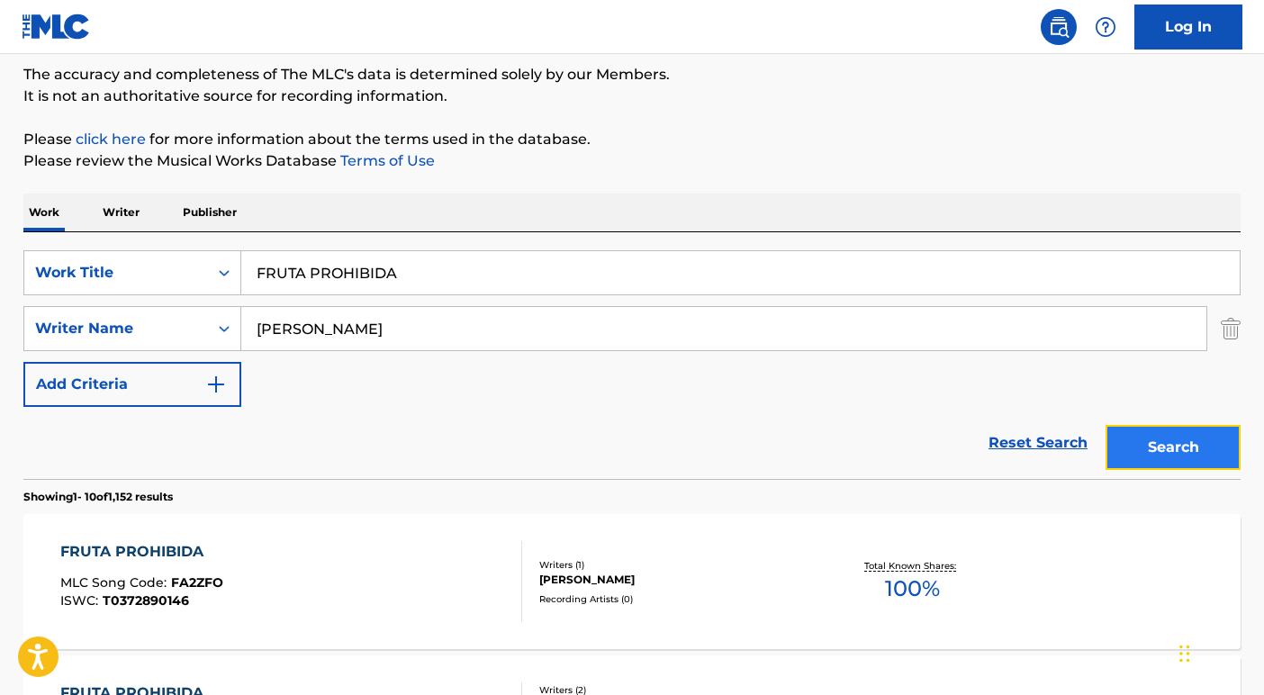
click at [1204, 452] on button "Search" at bounding box center [1173, 447] width 135 height 45
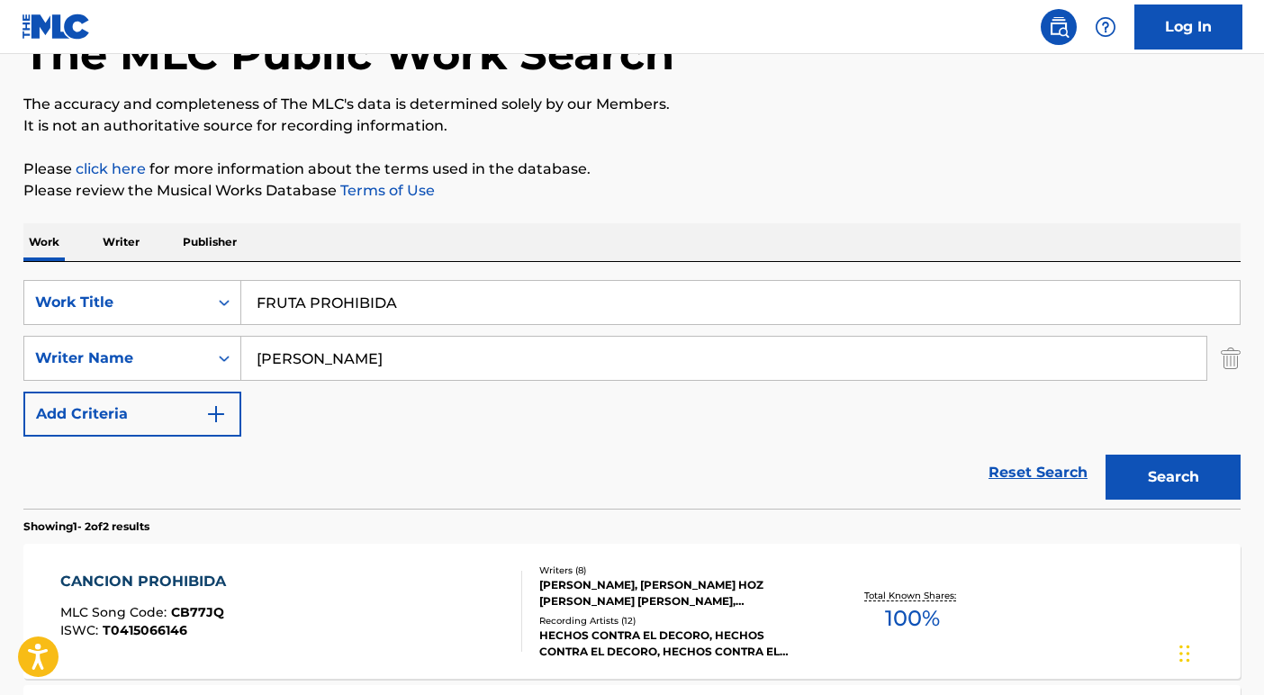
scroll to position [100, 0]
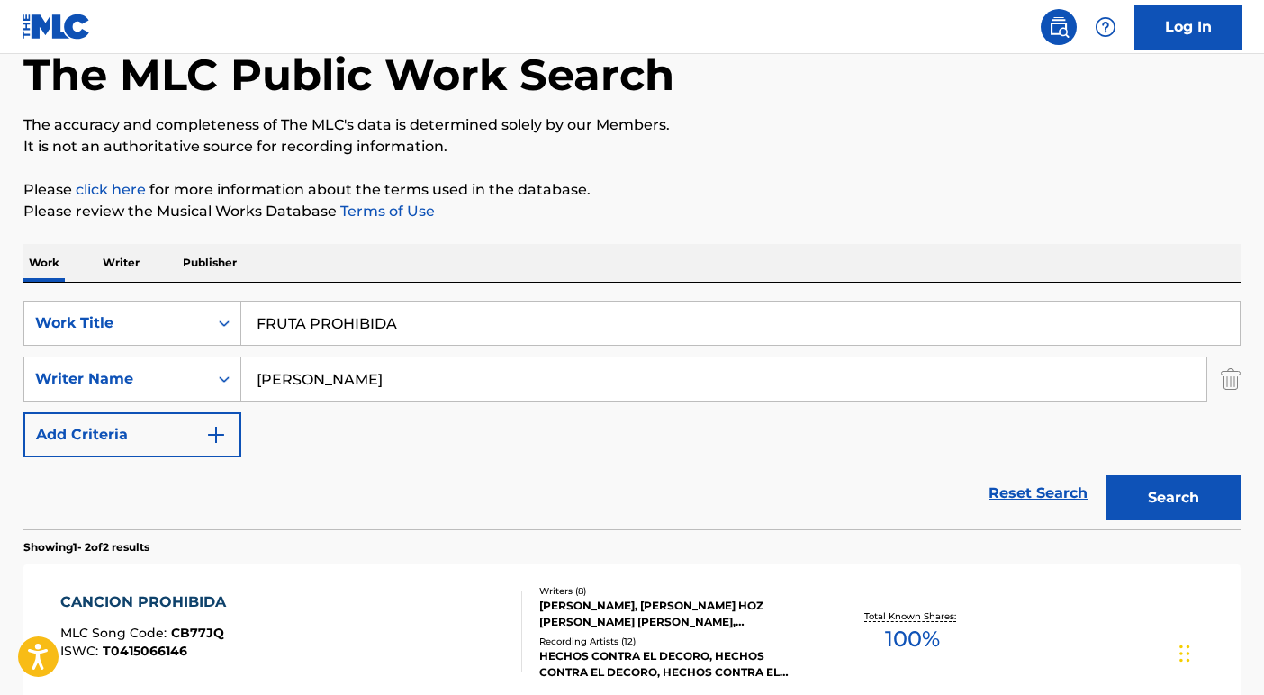
click at [32, 267] on p "Work" at bounding box center [43, 263] width 41 height 38
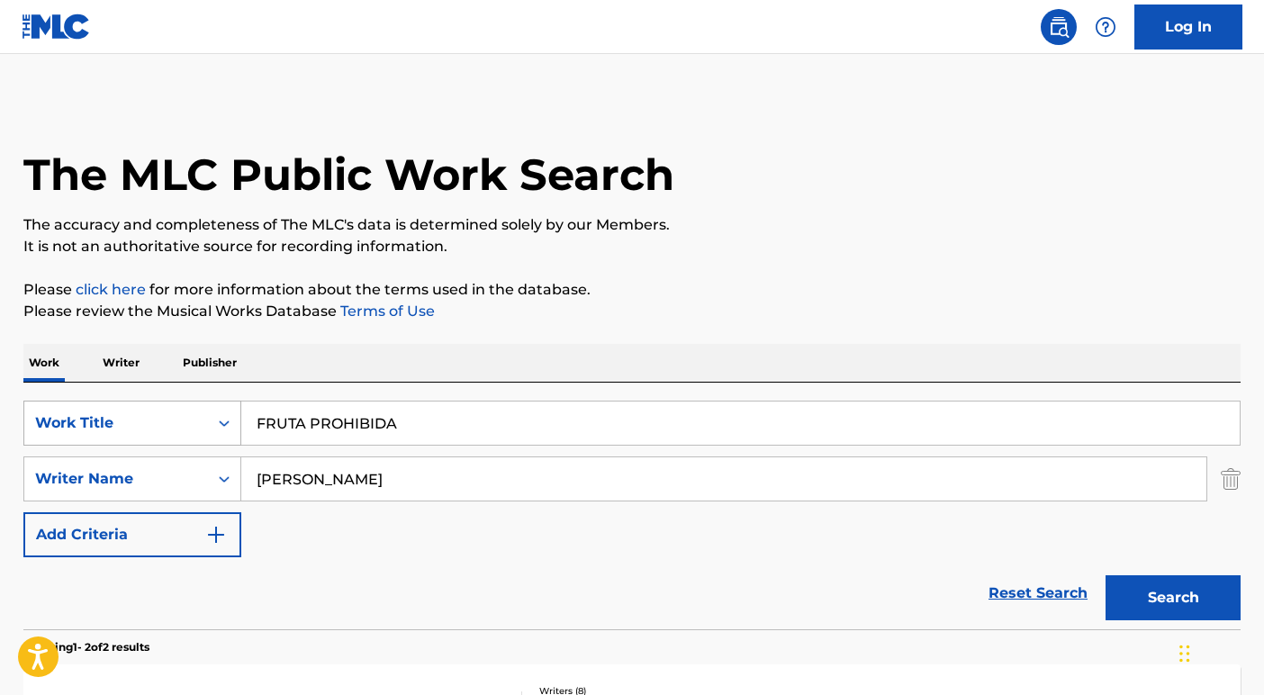
drag, startPoint x: 430, startPoint y: 424, endPoint x: 158, endPoint y: 400, distance: 272.1
click at [186, 403] on div "SearchWithCriteria10241b85-08a3-4017-a46d-6762e36af823 Work Title FRUTA PROHIBI…" at bounding box center [632, 423] width 1218 height 45
paste input "SOY DIFERENTE (EN VIVO)"
type input "SOY DIFERENTE (EN VIVO)"
drag, startPoint x: 135, startPoint y: 457, endPoint x: 57, endPoint y: 451, distance: 78.6
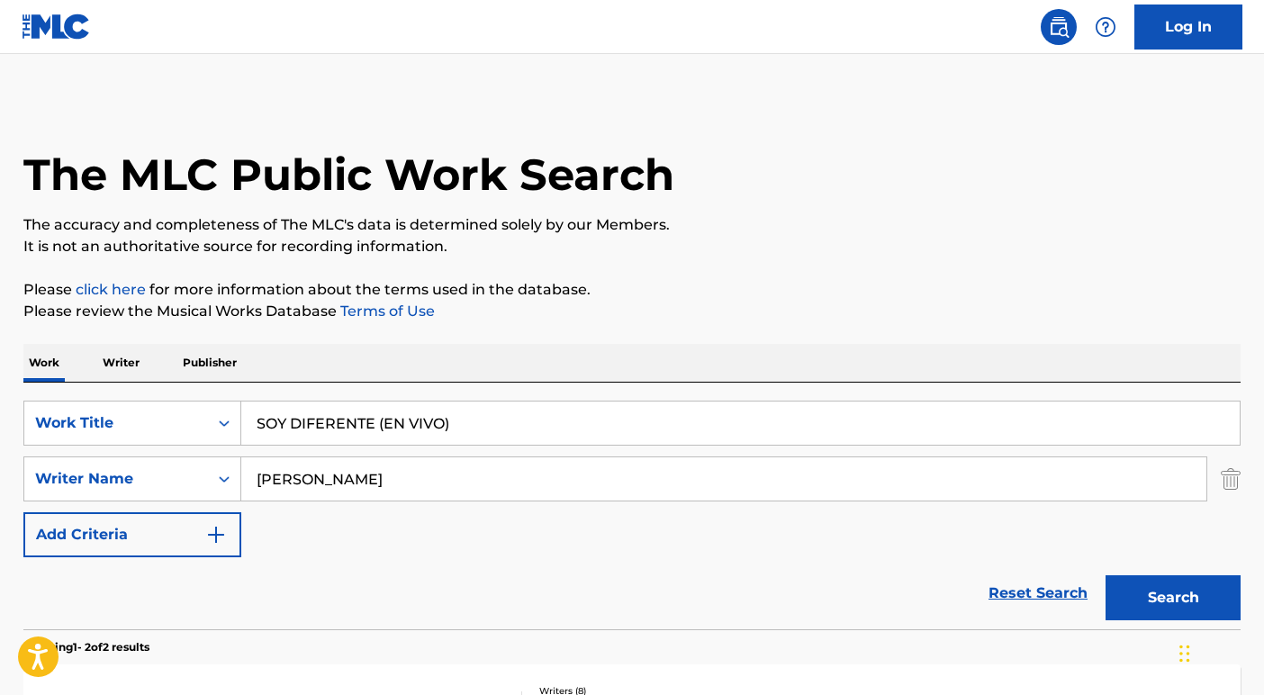
click at [57, 451] on div "SearchWithCriteria10241b85-08a3-4017-a46d-6762e36af823 Work Title SOY DIFERENTE…" at bounding box center [632, 479] width 1218 height 157
click at [1227, 597] on button "Search" at bounding box center [1173, 597] width 135 height 45
click at [292, 489] on input "Search Form" at bounding box center [723, 478] width 965 height 43
type input "[PERSON_NAME]"
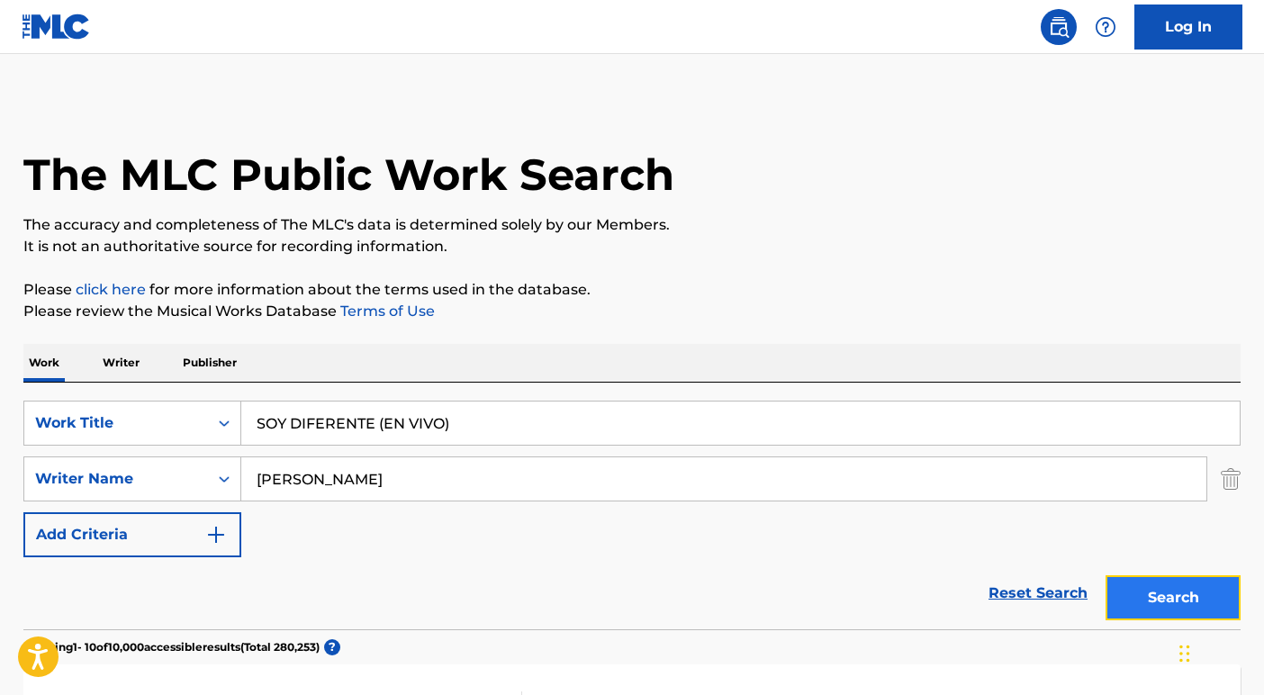
click at [1159, 599] on button "Search" at bounding box center [1173, 597] width 135 height 45
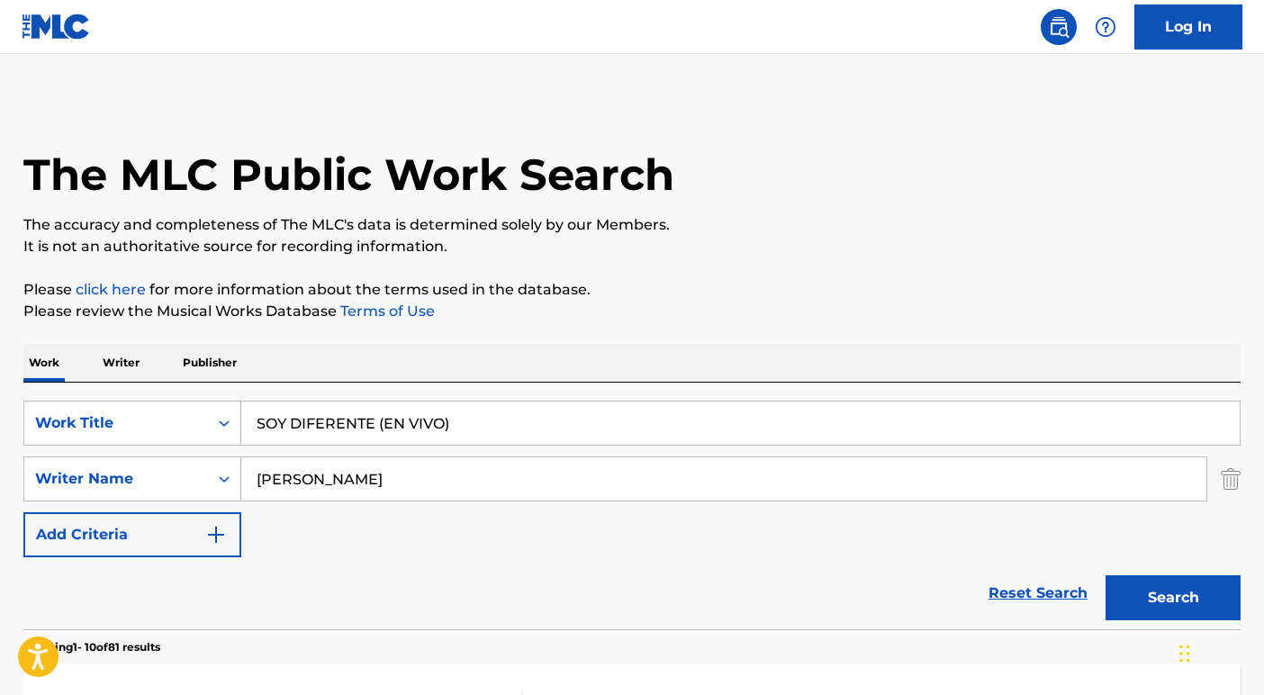
drag, startPoint x: 358, startPoint y: 413, endPoint x: 300, endPoint y: 417, distance: 57.7
click at [318, 414] on input "SOY DIFERENTE (EN VIVO)" at bounding box center [740, 423] width 999 height 43
paste input "L GUACH"
drag, startPoint x: 503, startPoint y: 424, endPoint x: 234, endPoint y: 448, distance: 270.4
click at [60, 393] on div "SearchWithCriteria10241b85-08a3-4017-a46d-6762e36af823 Work Title SOY DIFEL GUA…" at bounding box center [632, 506] width 1218 height 247
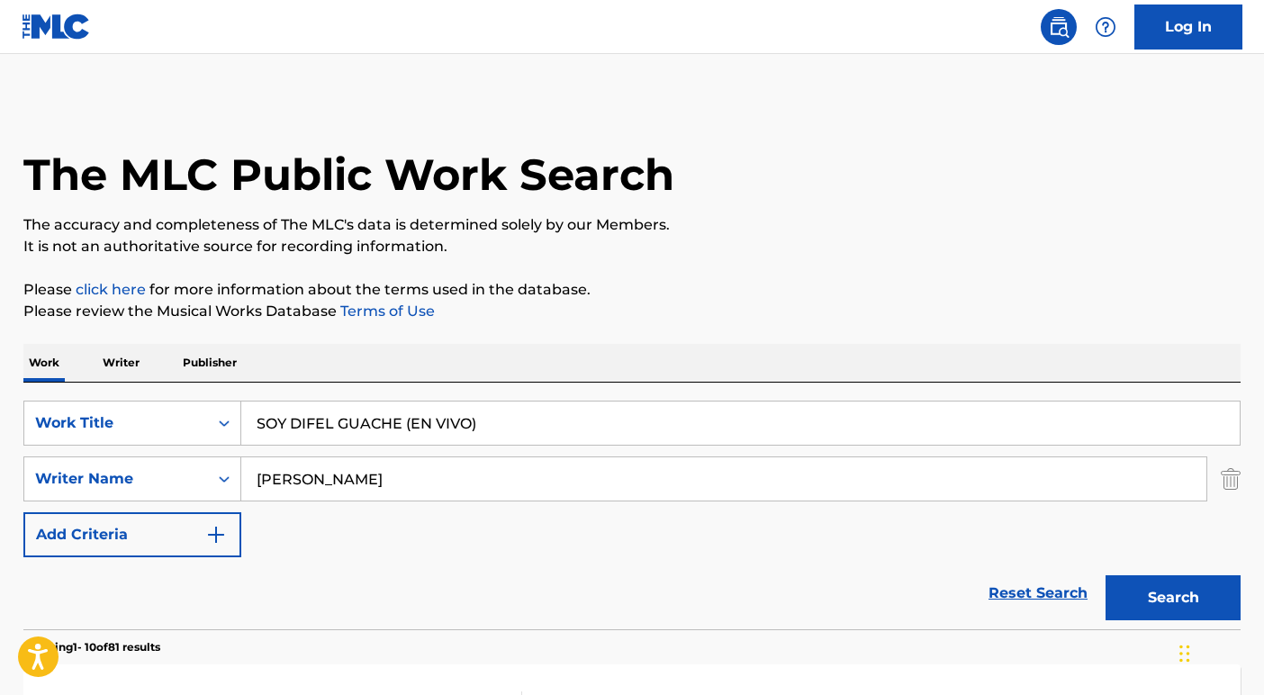
paste input "Search Form"
click at [1185, 604] on button "Search" at bounding box center [1173, 597] width 135 height 45
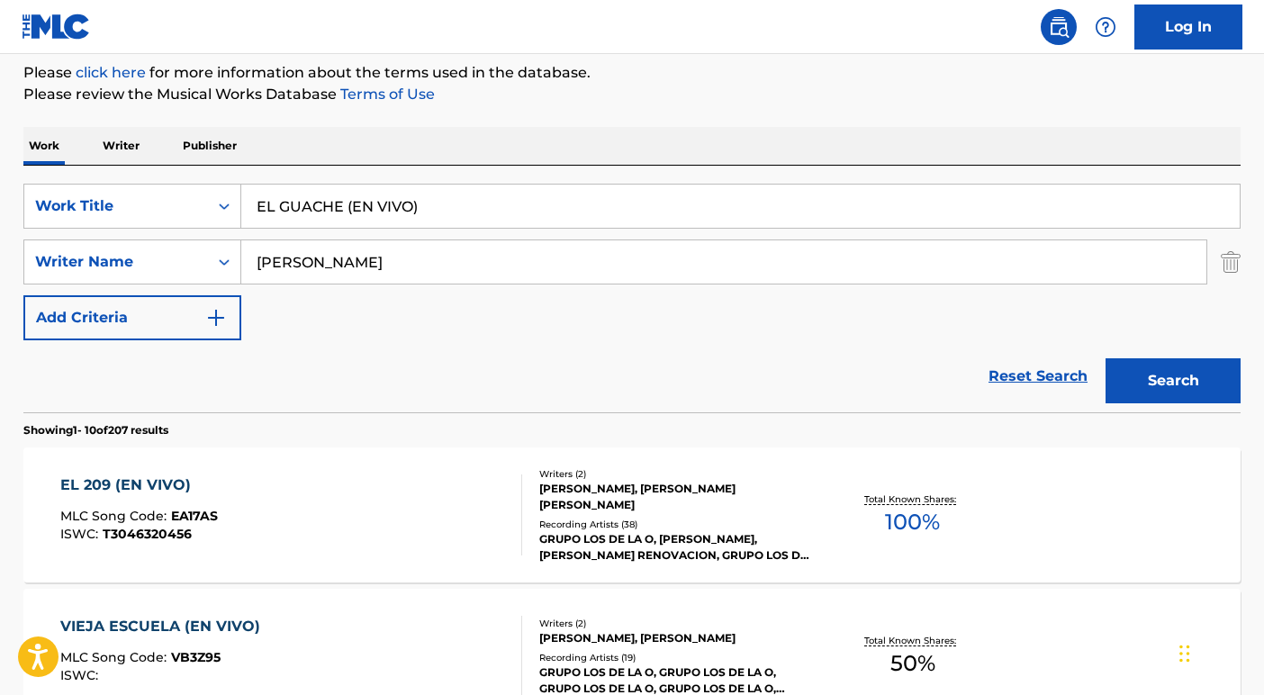
scroll to position [308, 0]
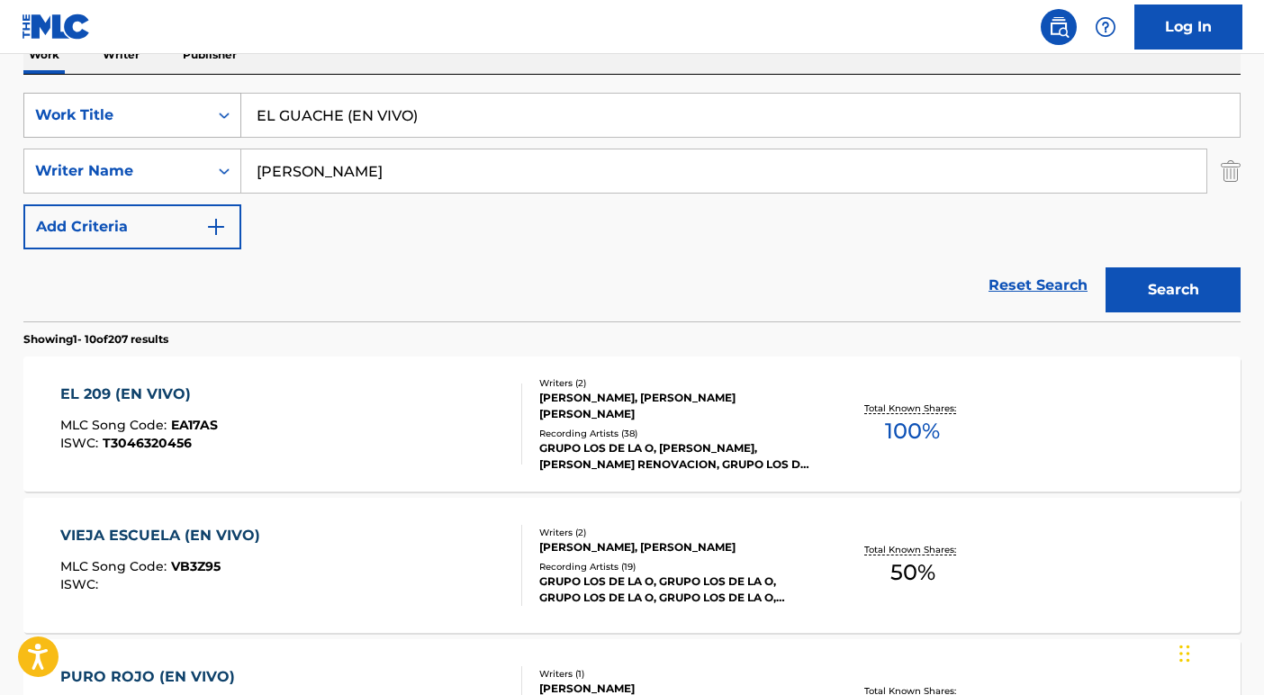
drag, startPoint x: 448, startPoint y: 118, endPoint x: 96, endPoint y: 97, distance: 352.7
click at [122, 99] on div "SearchWithCriteria10241b85-08a3-4017-a46d-6762e36af823 Work Title EL GUACHE (EN…" at bounding box center [632, 115] width 1218 height 45
paste input "PORTE FINO"
click at [1166, 277] on button "Search" at bounding box center [1173, 289] width 135 height 45
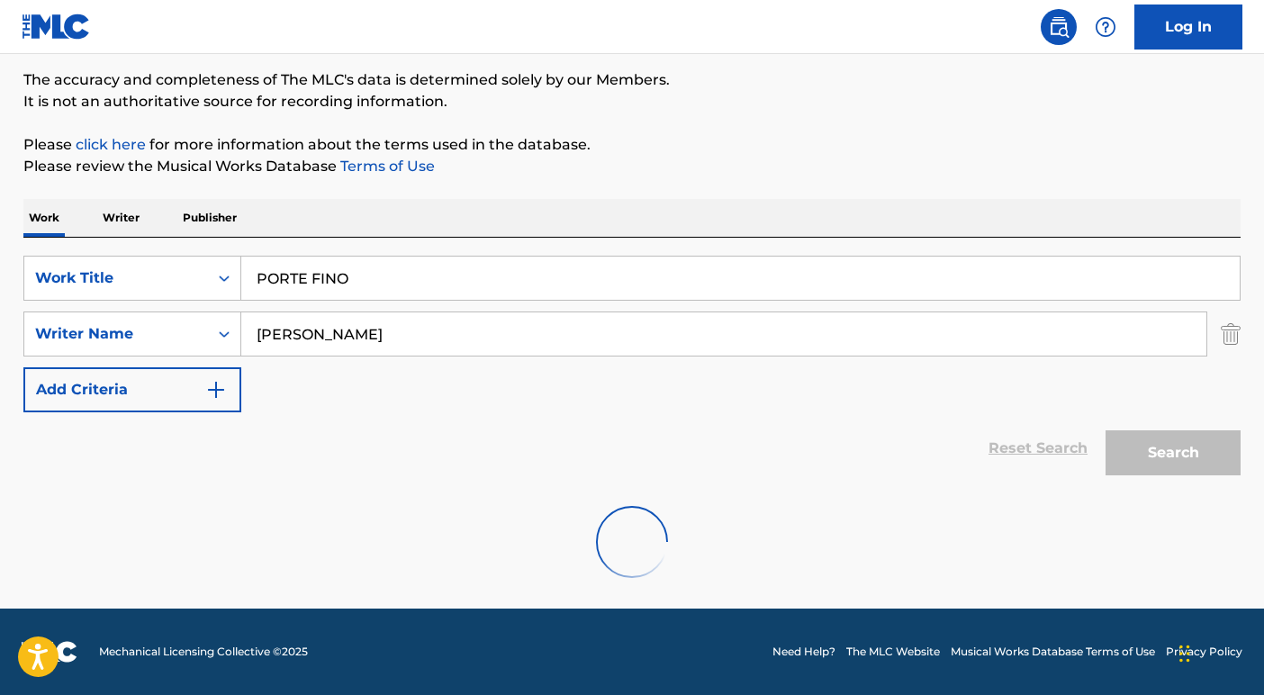
scroll to position [86, 0]
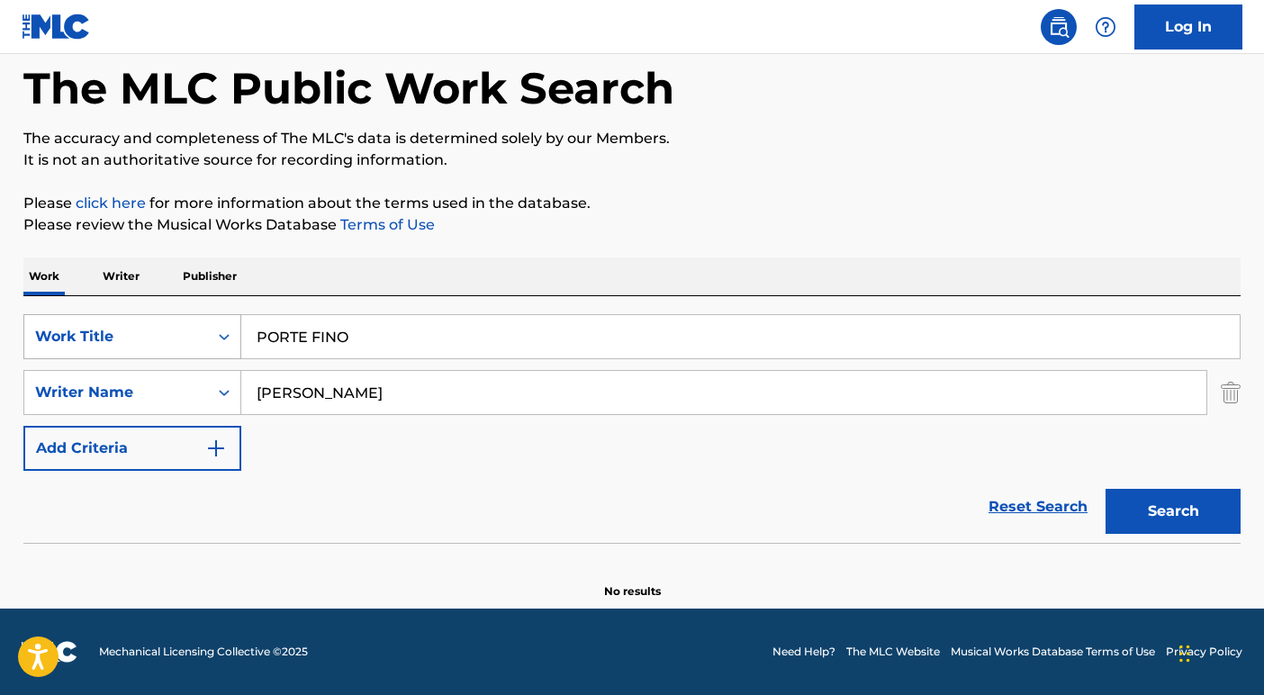
drag, startPoint x: 407, startPoint y: 345, endPoint x: 179, endPoint y: 337, distance: 228.0
click at [160, 333] on div "SearchWithCriteria10241b85-08a3-4017-a46d-6762e36af823 Work Title PORTE FINO" at bounding box center [632, 336] width 1218 height 45
paste input "[PERSON_NAME] (EN VIVO)"
type input "[PERSON_NAME] (EN VIVO)"
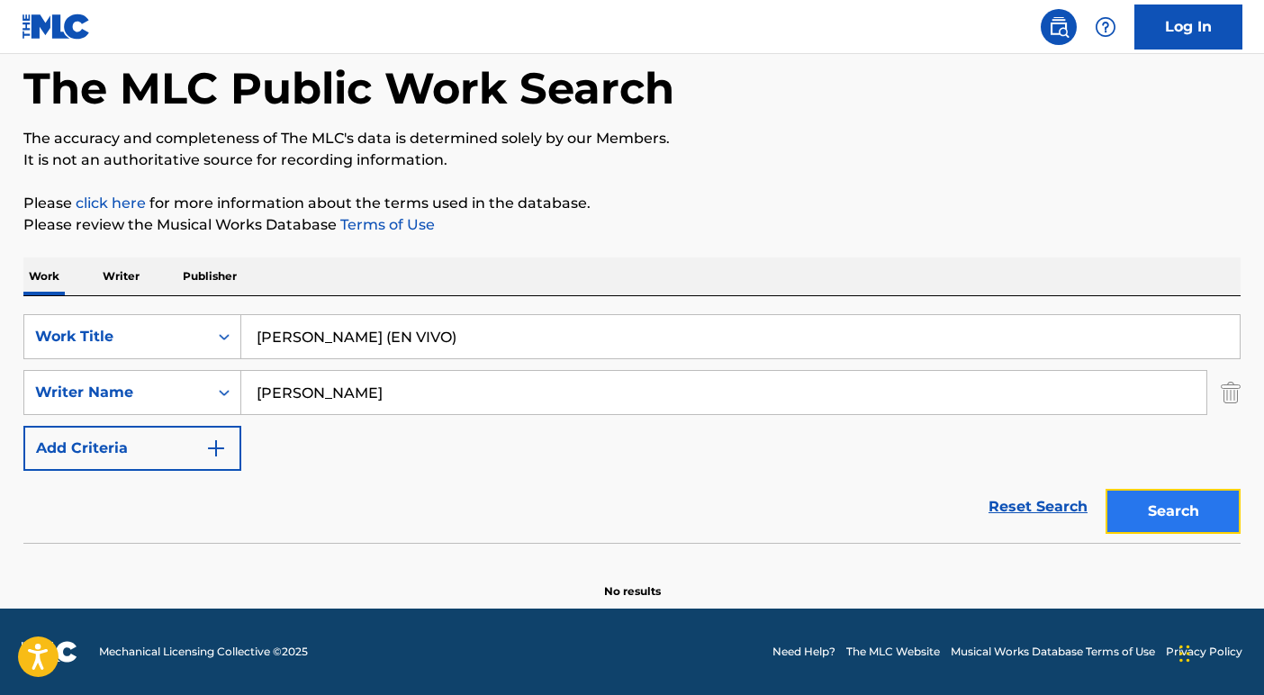
click at [1176, 500] on button "Search" at bounding box center [1173, 511] width 135 height 45
